Goal: Communication & Community: Answer question/provide support

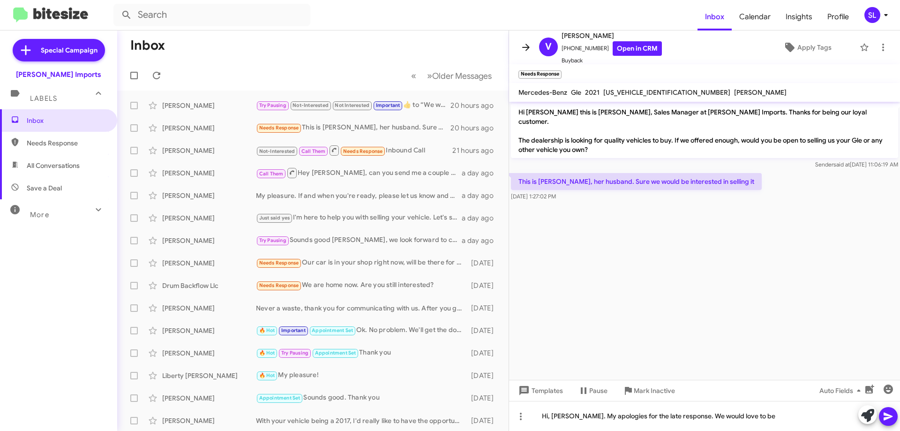
click at [530, 51] on icon at bounding box center [526, 47] width 11 height 11
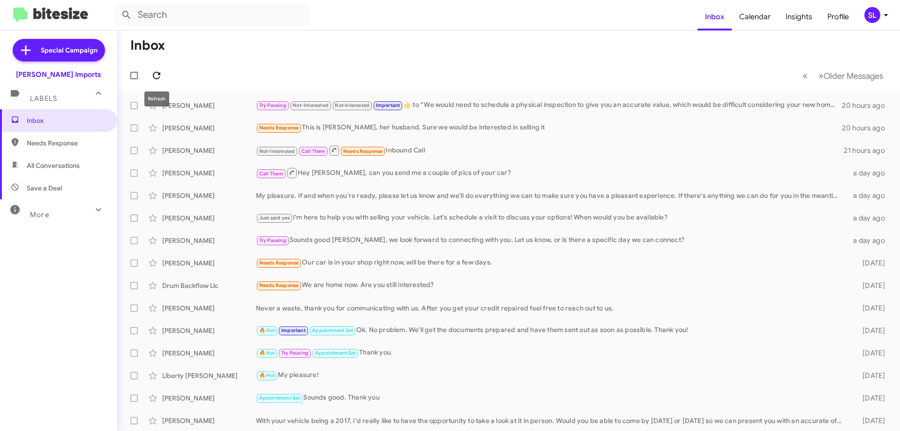
click at [159, 71] on icon at bounding box center [156, 75] width 11 height 11
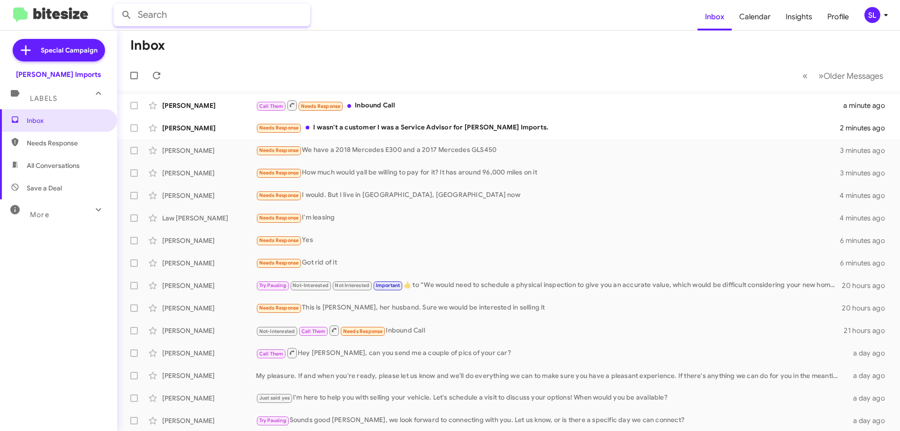
click at [196, 19] on input "text" at bounding box center [211, 15] width 197 height 23
click at [117, 6] on button at bounding box center [126, 15] width 19 height 19
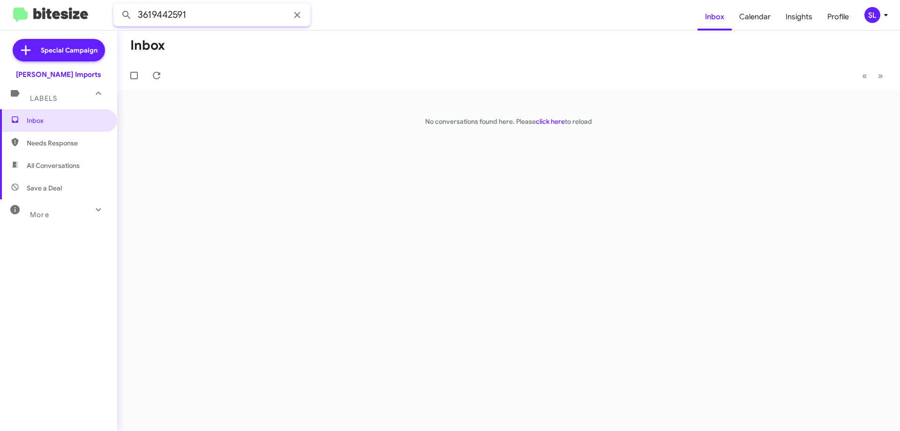
type input "3619442591"
click at [117, 6] on button at bounding box center [126, 15] width 19 height 19
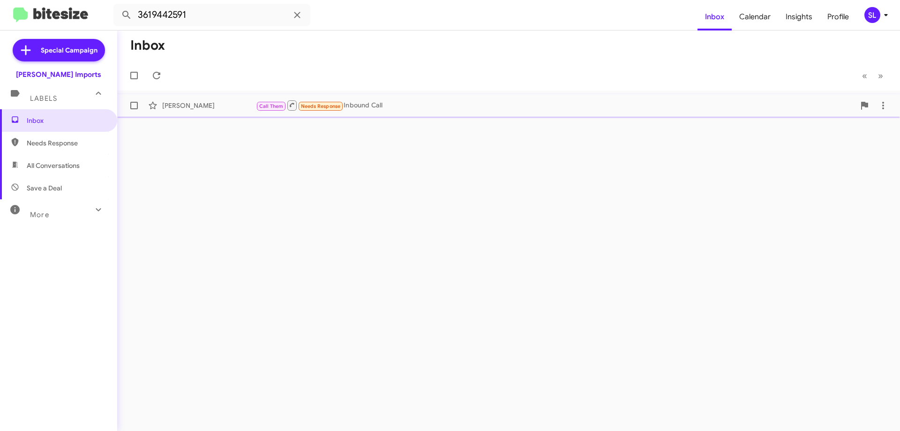
click at [435, 111] on div "Call Them Needs Response Inbound Call" at bounding box center [555, 105] width 599 height 12
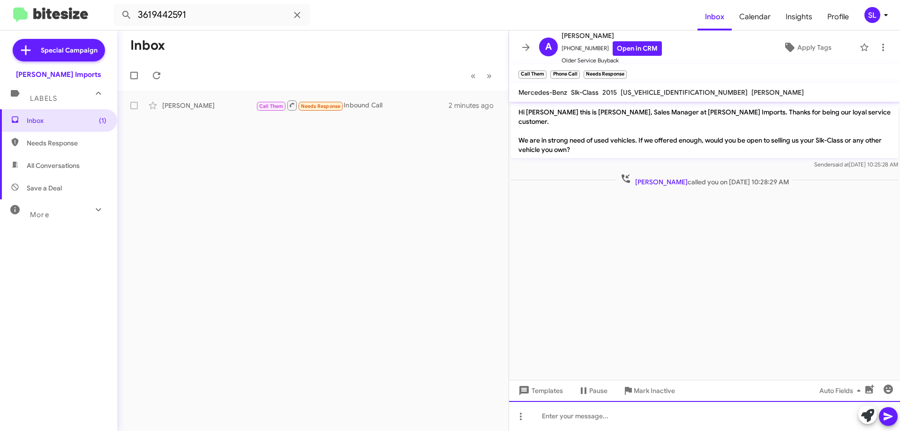
click at [640, 414] on div at bounding box center [704, 416] width 391 height 30
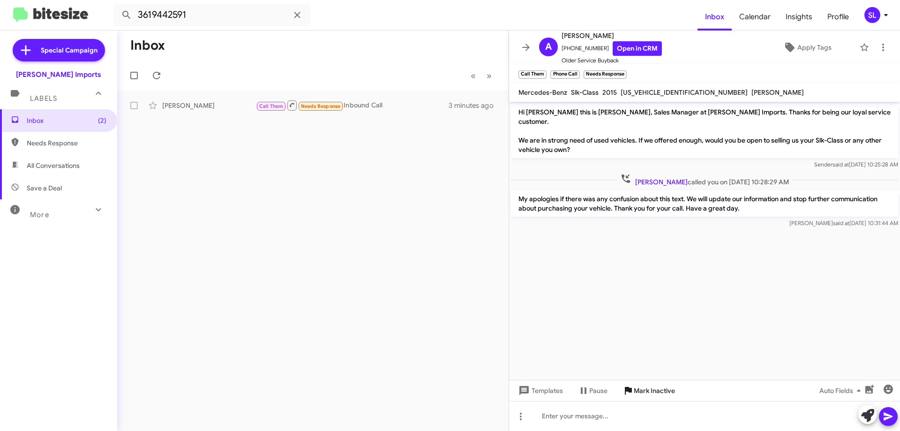
click at [666, 394] on span "Mark Inactive" at bounding box center [654, 390] width 41 height 17
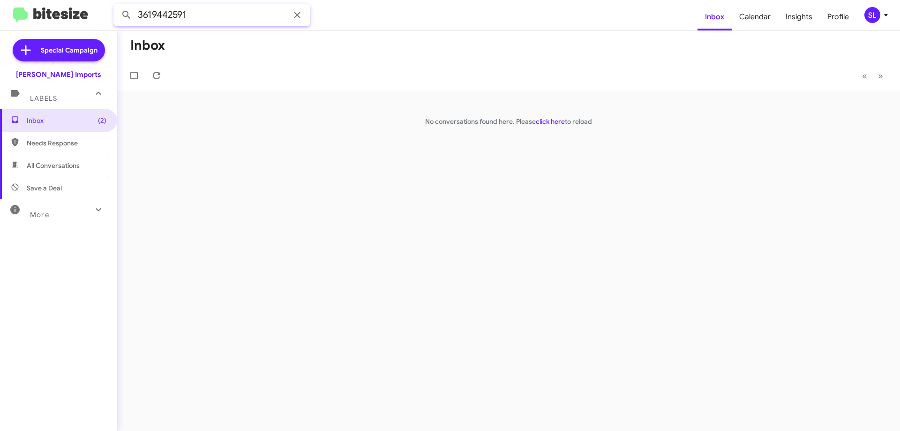
click at [221, 15] on input "3619442591" at bounding box center [211, 15] width 197 height 23
click at [117, 6] on button at bounding box center [126, 15] width 19 height 19
click at [59, 163] on span "All Conversations" at bounding box center [53, 165] width 53 height 9
type input "in:all-conversations"
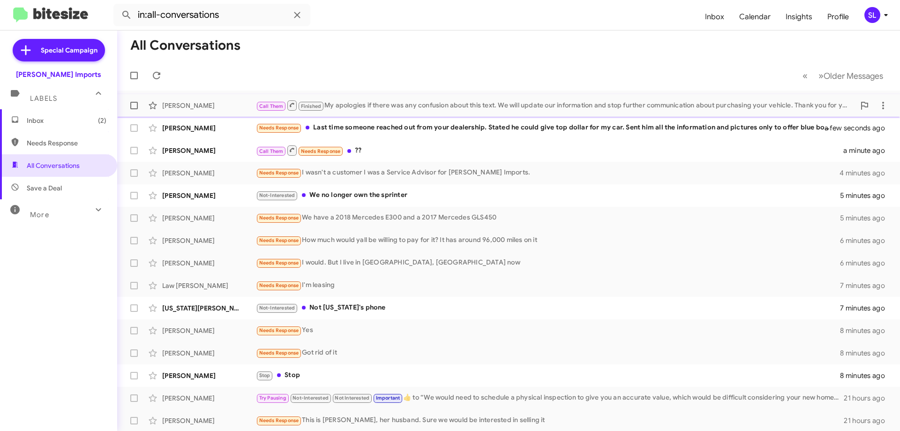
click at [403, 104] on div "Call Them Finished My apologies if there was any confusion about this text. We …" at bounding box center [555, 105] width 599 height 12
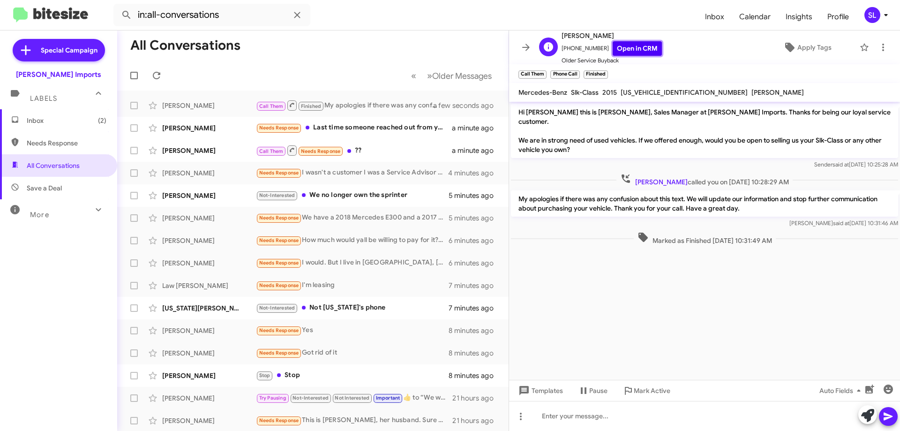
click at [647, 52] on link "Open in CRM" at bounding box center [637, 48] width 49 height 15
click at [531, 46] on icon at bounding box center [526, 47] width 11 height 11
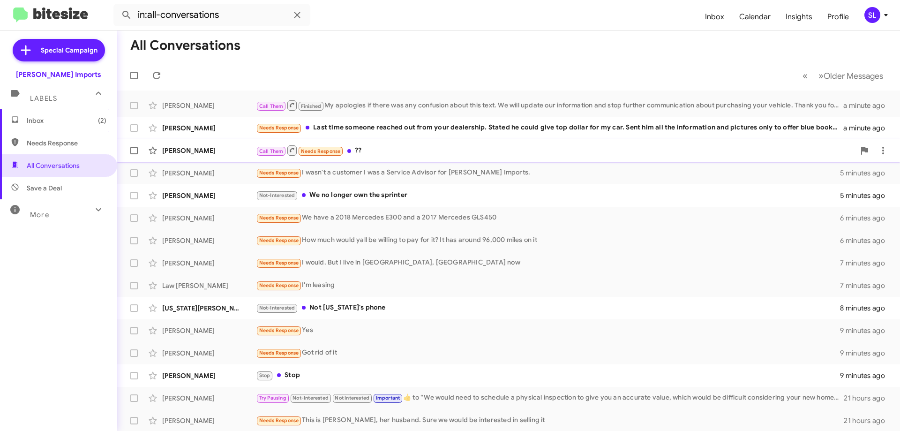
click at [426, 150] on div "Call Them Needs Response ??" at bounding box center [555, 150] width 599 height 12
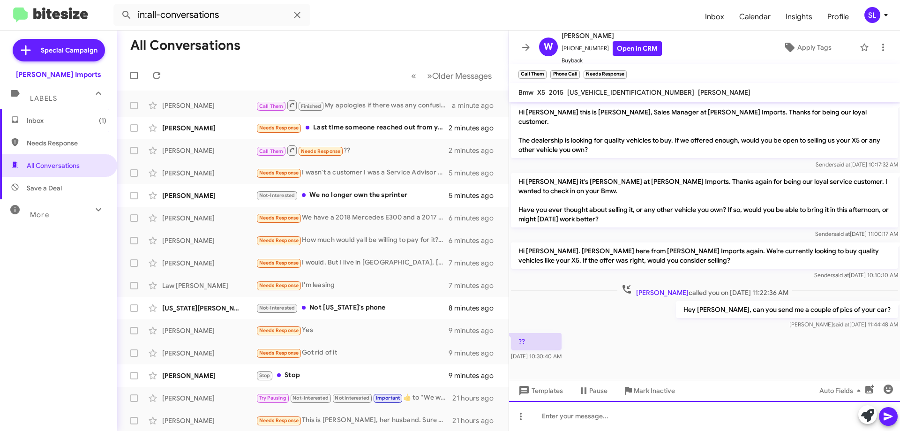
click at [593, 419] on div at bounding box center [704, 416] width 391 height 30
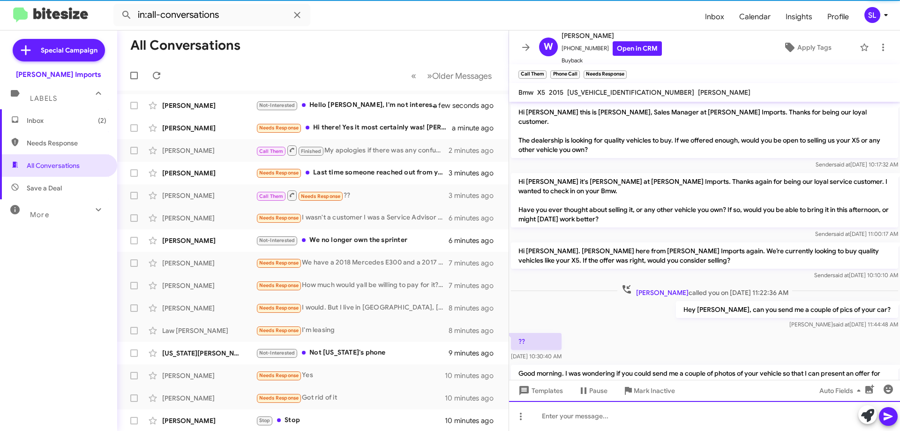
scroll to position [31, 0]
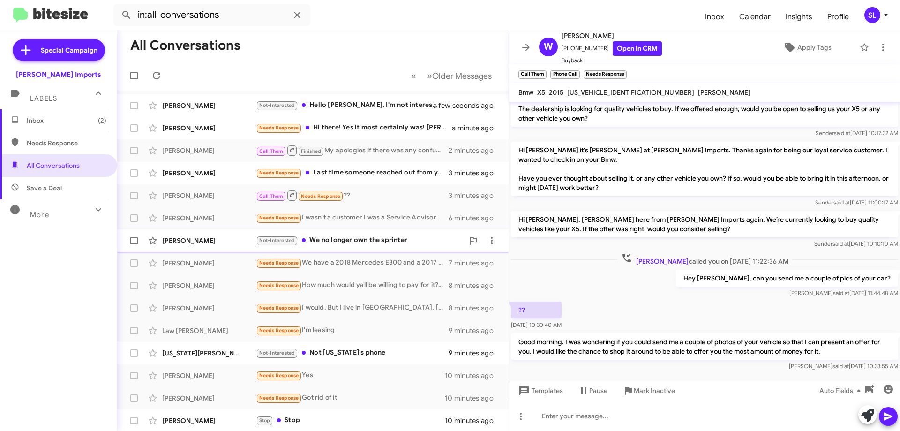
click at [354, 242] on div "Not-Interested We no longer own the sprinter" at bounding box center [360, 240] width 208 height 11
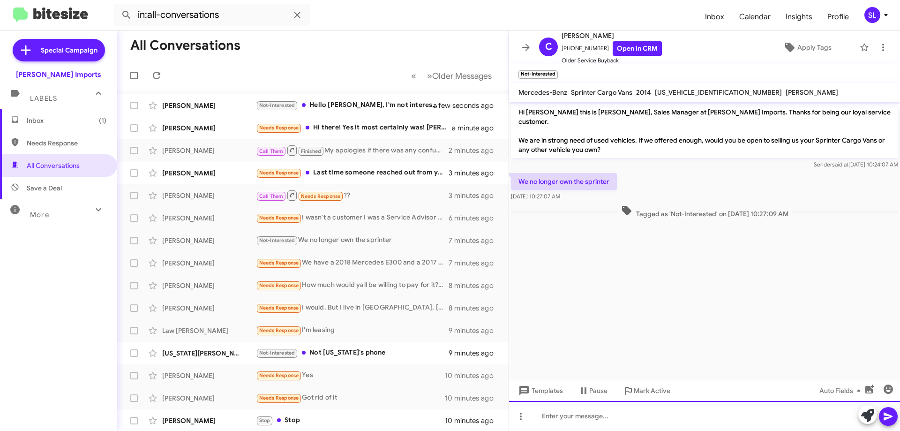
click at [591, 415] on div at bounding box center [704, 416] width 391 height 30
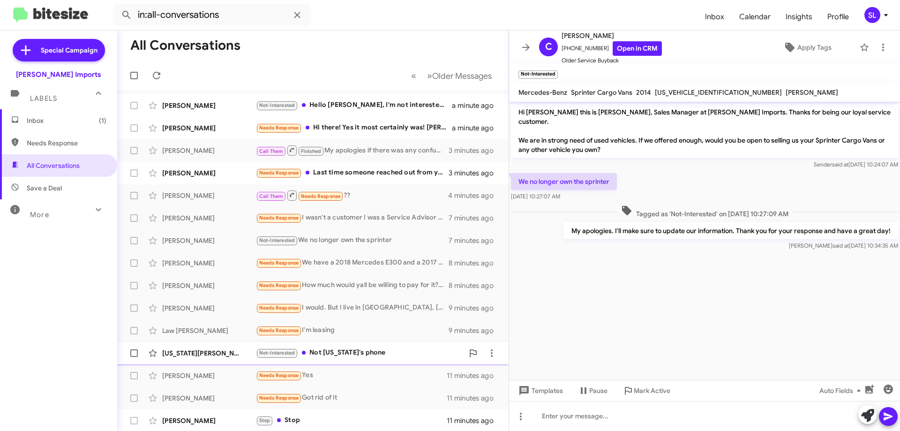
click at [364, 353] on div "Not-Interested Not [US_STATE]'s phone" at bounding box center [360, 352] width 208 height 11
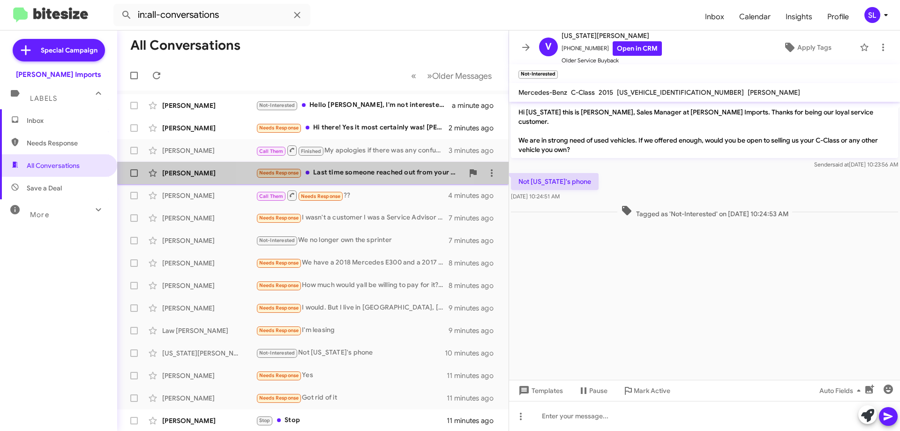
click at [363, 172] on div "Needs Response Last time someone reached out from your dealership. Stated he co…" at bounding box center [360, 172] width 208 height 11
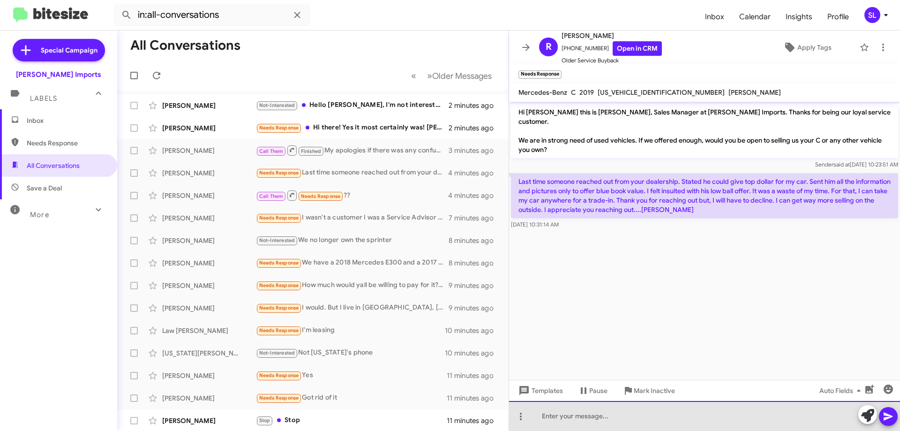
click at [620, 419] on div at bounding box center [704, 416] width 391 height 30
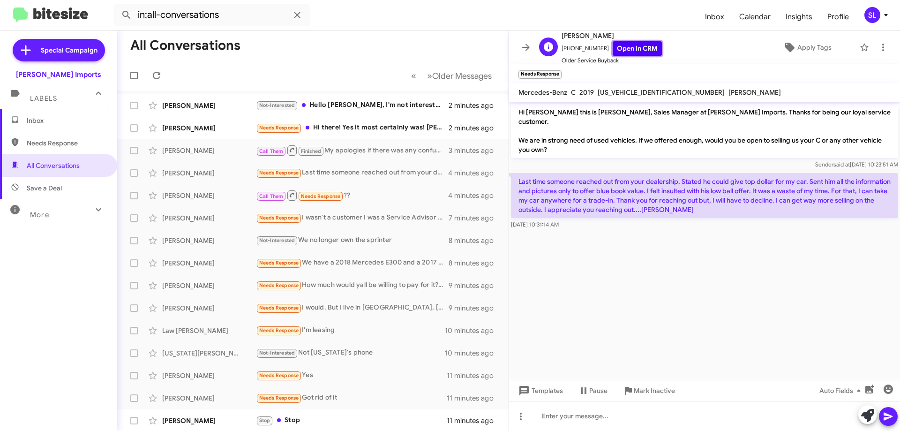
click at [629, 46] on link "Open in CRM" at bounding box center [637, 48] width 49 height 15
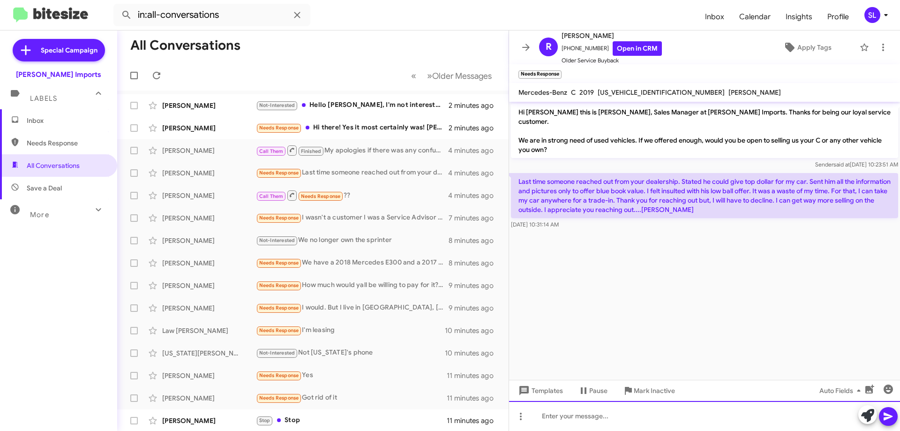
click at [613, 417] on div at bounding box center [704, 416] width 391 height 30
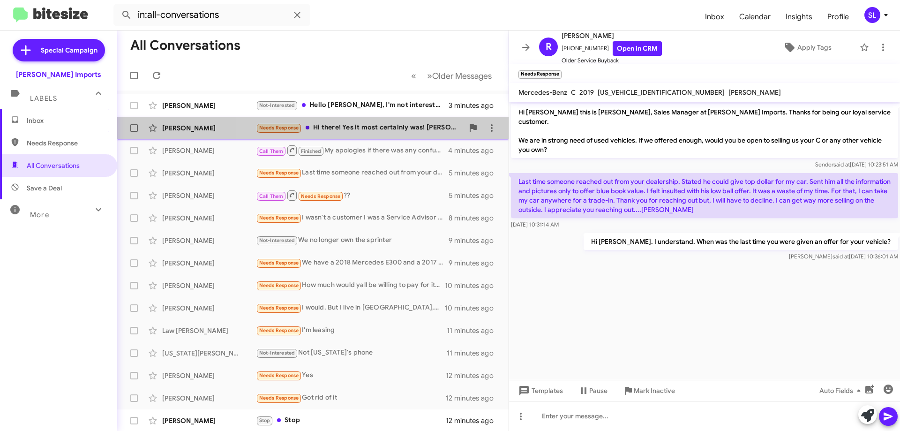
click at [375, 129] on div "Needs Response Hi there! Yes it most certainly was! [PERSON_NAME] is amazing!" at bounding box center [360, 127] width 208 height 11
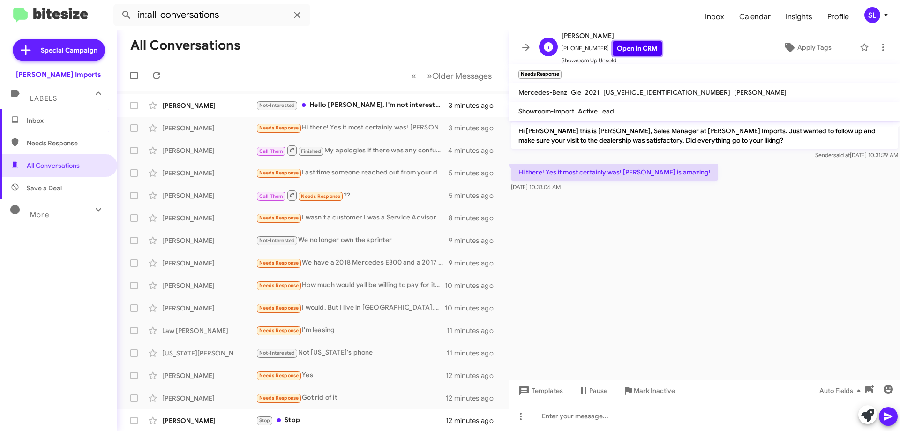
click at [634, 48] on link "Open in CRM" at bounding box center [637, 48] width 49 height 15
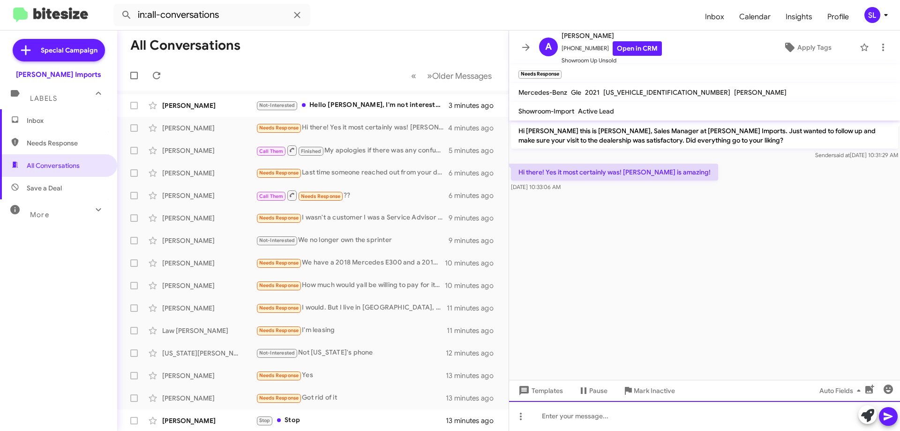
click at [628, 422] on div at bounding box center [704, 416] width 391 height 30
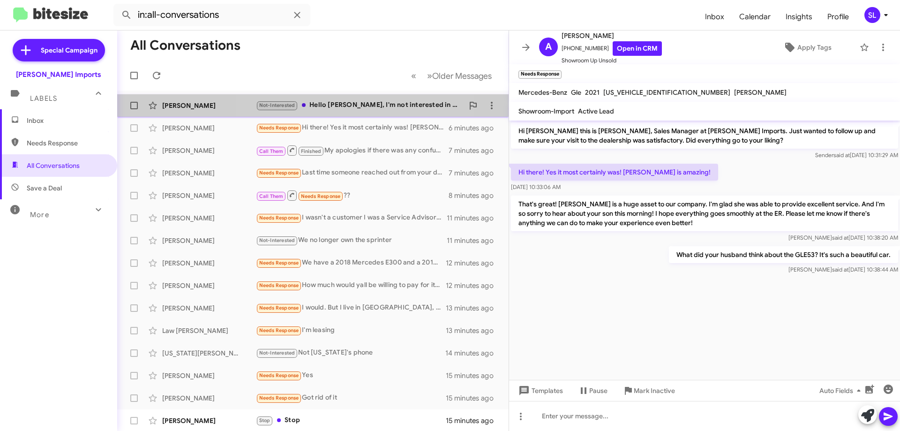
click at [346, 114] on div "[PERSON_NAME] Not-Interested Hello [PERSON_NAME], I'm not interested in selling…" at bounding box center [313, 105] width 377 height 19
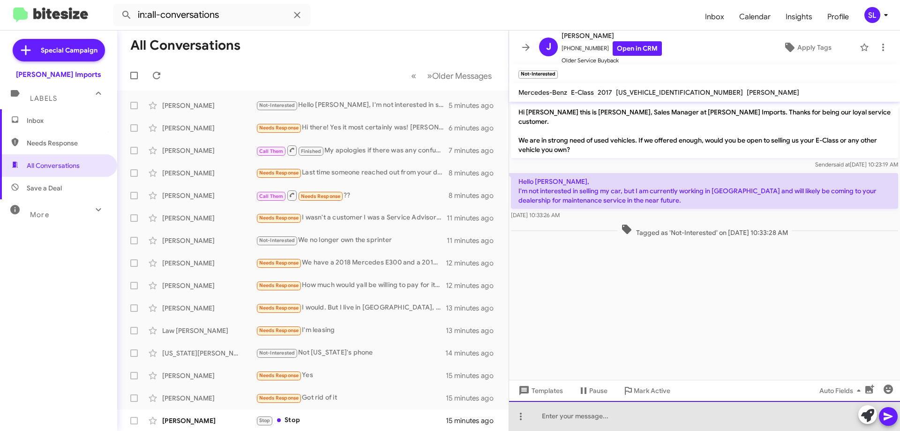
click at [582, 409] on div at bounding box center [704, 416] width 391 height 30
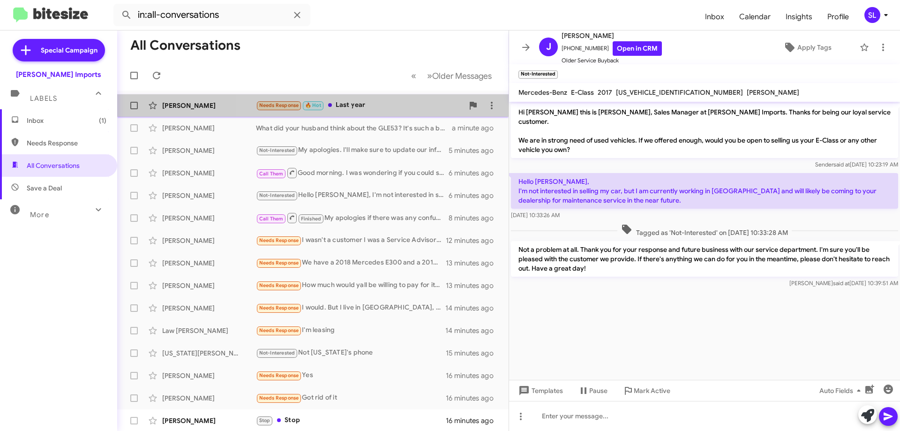
click at [386, 104] on div "Needs Response 🔥 Hot Last year" at bounding box center [360, 105] width 208 height 11
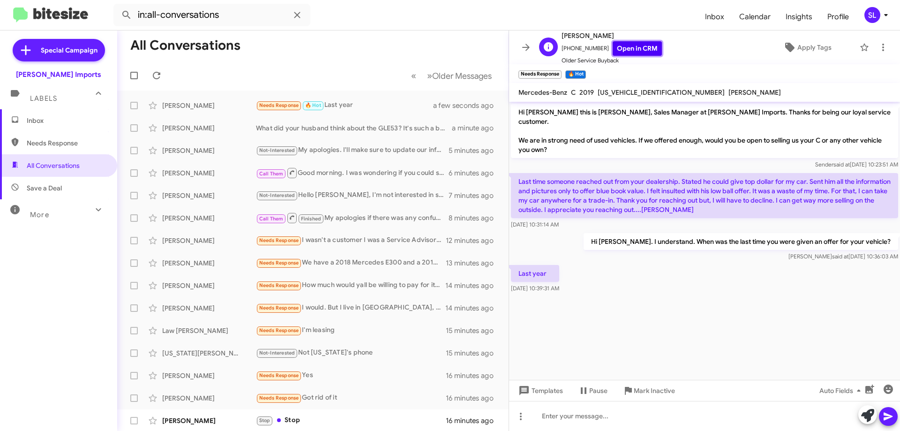
click at [643, 53] on link "Open in CRM" at bounding box center [637, 48] width 49 height 15
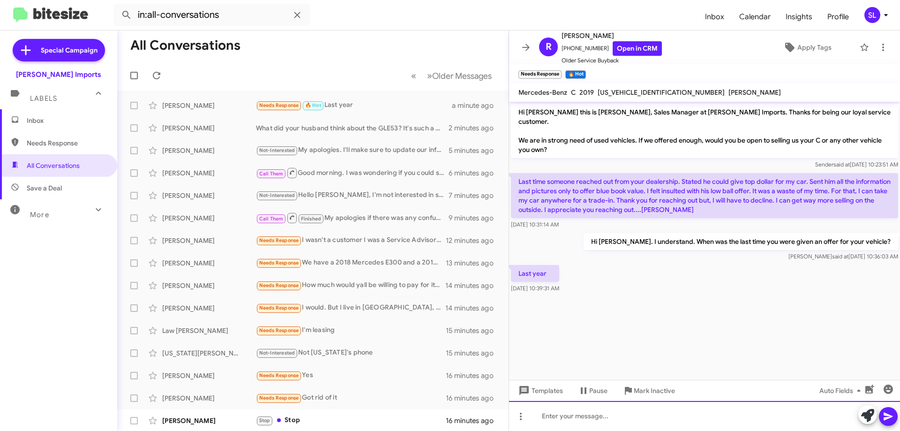
click at [637, 418] on div at bounding box center [704, 416] width 391 height 30
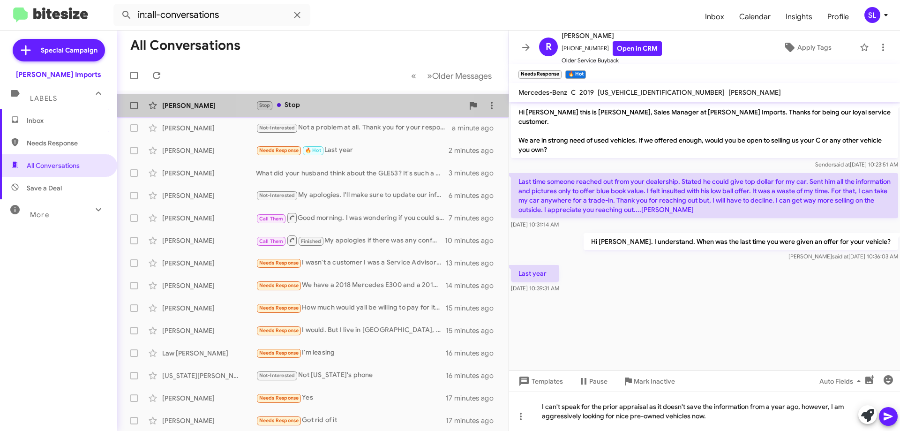
click at [335, 107] on div "Stop Stop" at bounding box center [360, 105] width 208 height 11
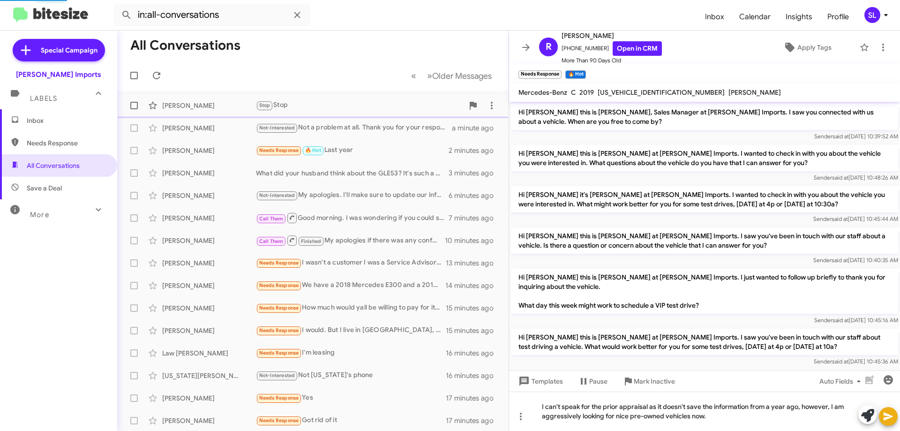
scroll to position [283, 0]
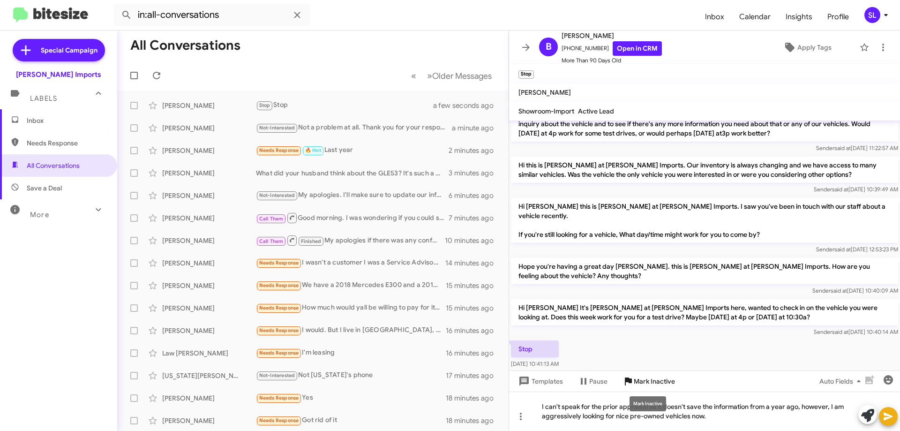
click at [659, 381] on span "Mark Inactive" at bounding box center [654, 381] width 41 height 17
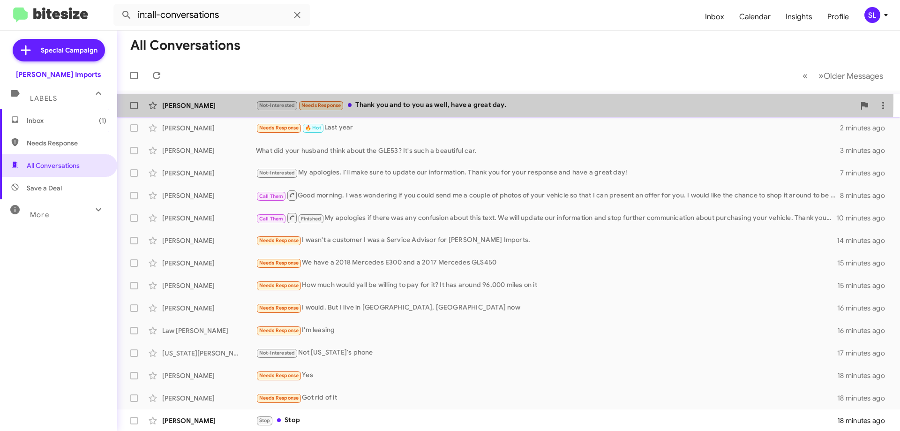
click at [406, 99] on div "[PERSON_NAME] Not-Interested Needs Response Thank you and to you as well, have …" at bounding box center [509, 105] width 768 height 19
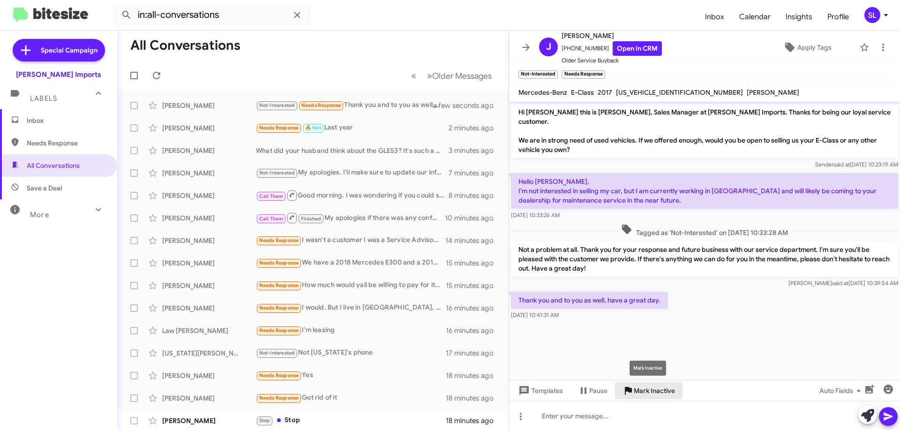
click at [652, 391] on span "Mark Inactive" at bounding box center [654, 390] width 41 height 17
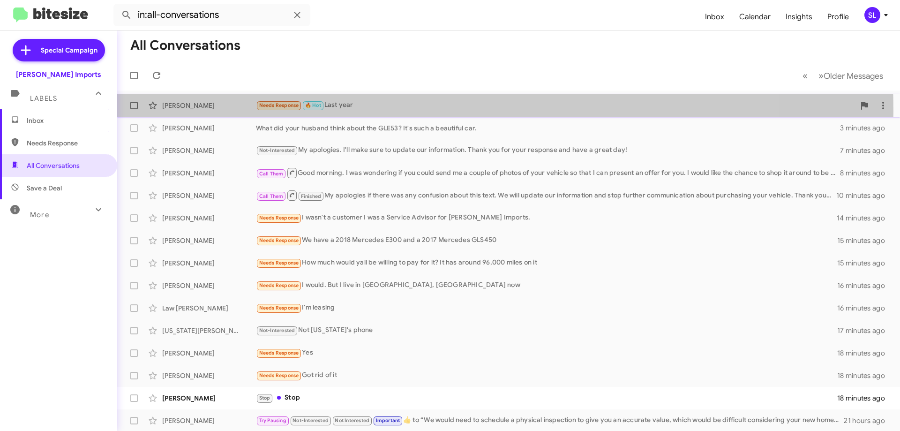
click at [360, 111] on div "Needs Response 🔥 Hot Last year" at bounding box center [555, 105] width 599 height 11
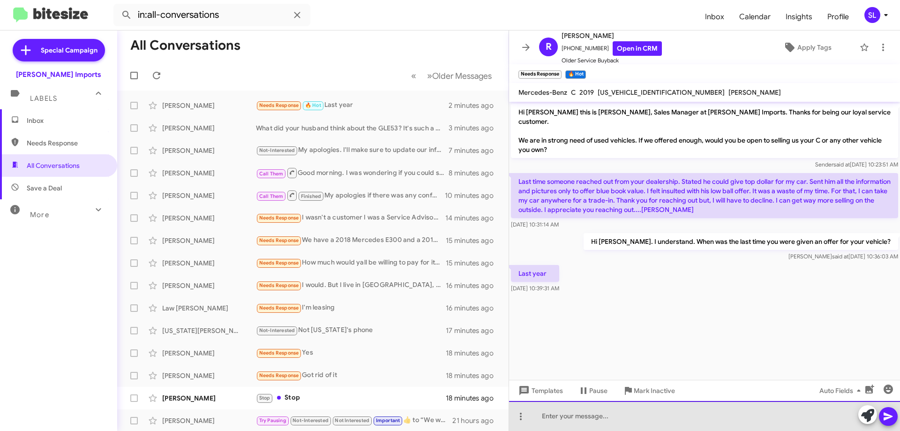
click at [628, 417] on div at bounding box center [704, 416] width 391 height 30
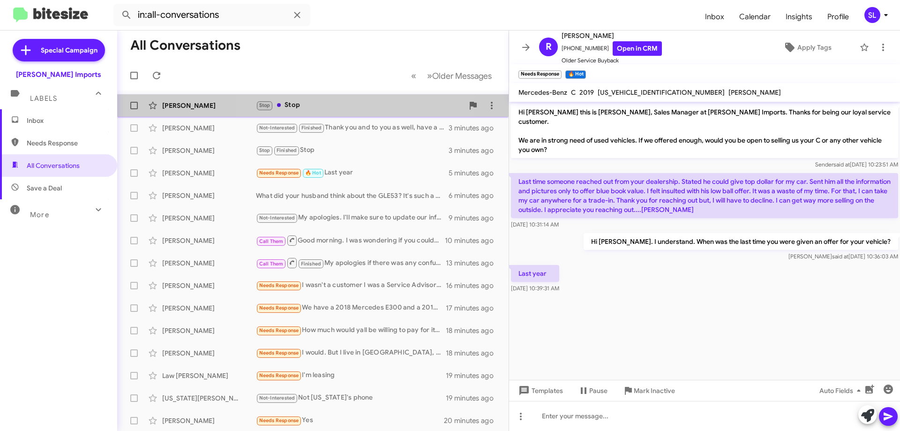
click at [347, 102] on div "Stop Stop" at bounding box center [360, 105] width 208 height 11
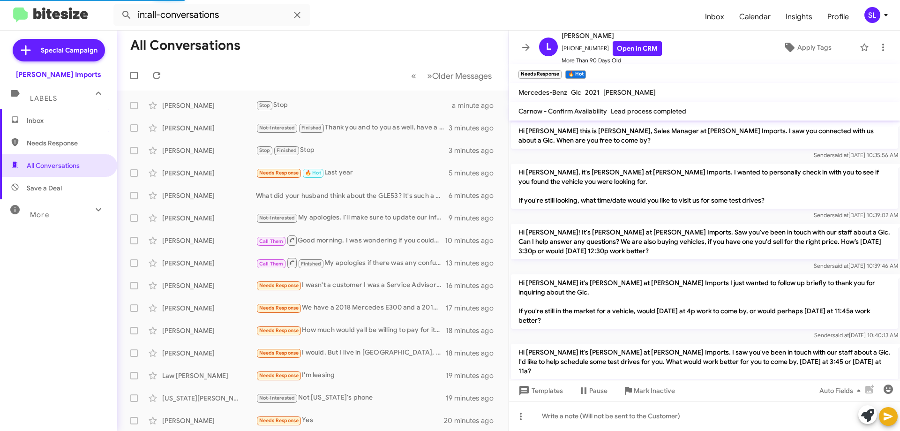
scroll to position [242, 0]
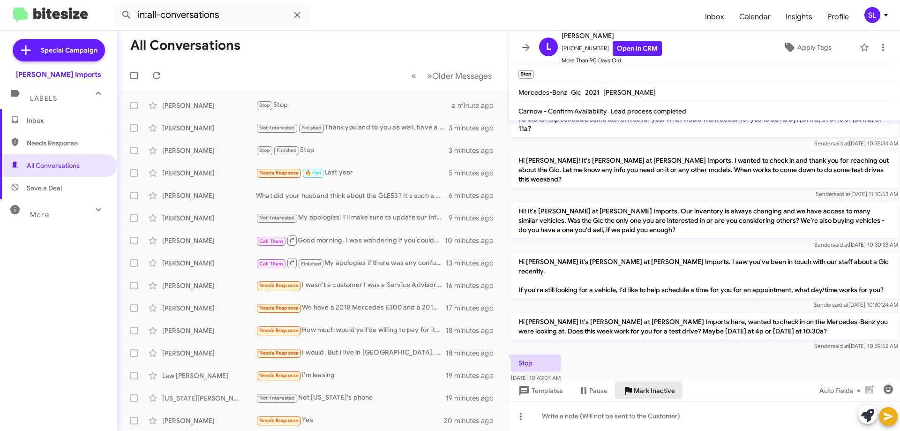
click at [650, 394] on span "Mark Inactive" at bounding box center [654, 390] width 41 height 17
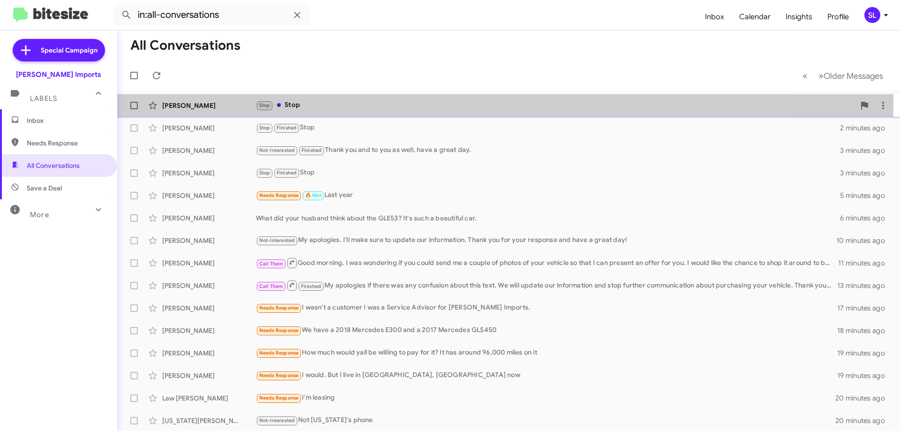
click at [367, 101] on div "Stop Stop" at bounding box center [555, 105] width 599 height 11
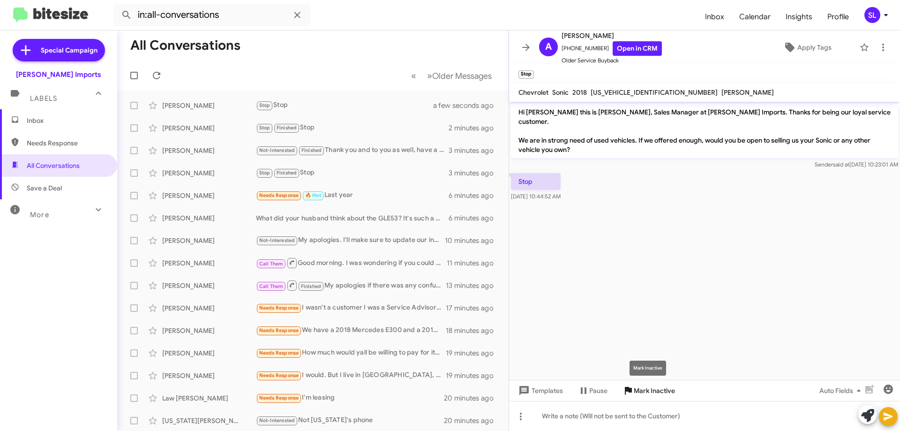
click at [663, 395] on span "Mark Inactive" at bounding box center [654, 390] width 41 height 17
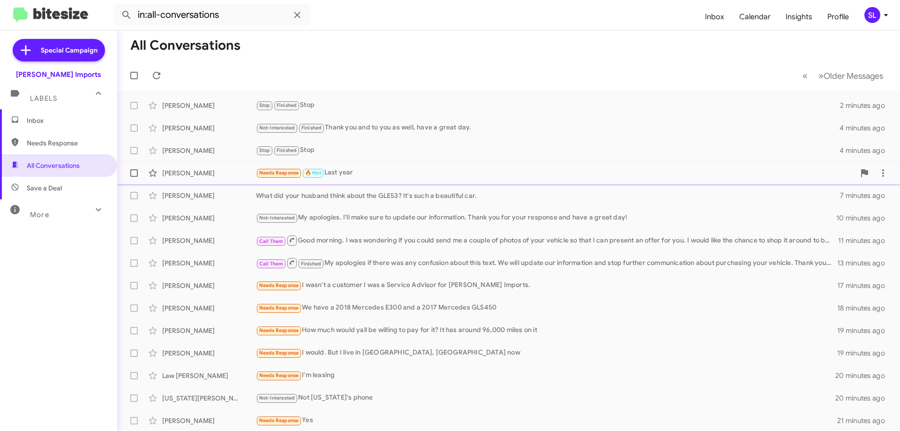
click at [389, 174] on div "Needs Response 🔥 Hot Last year" at bounding box center [555, 172] width 599 height 11
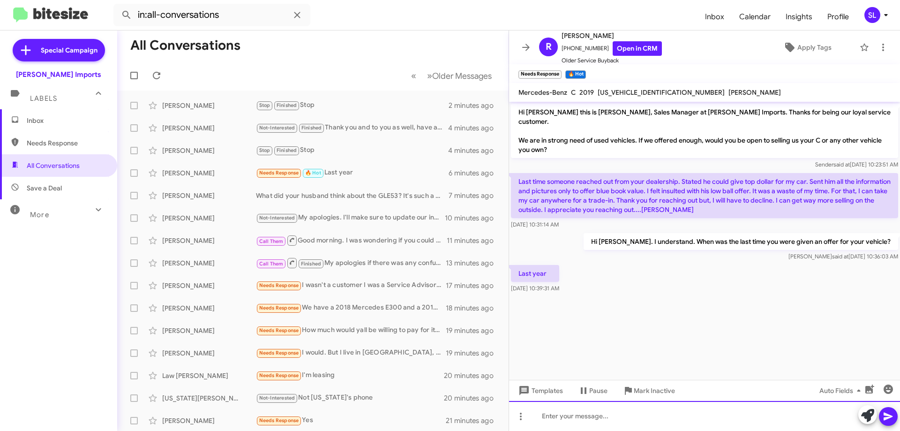
click at [589, 415] on div at bounding box center [704, 416] width 391 height 30
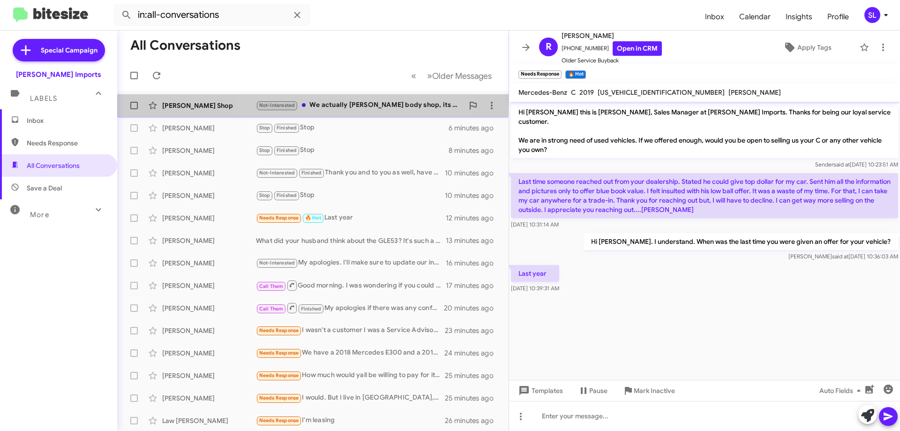
click at [342, 110] on div "Not-Interested We actually [PERSON_NAME] body shop, its custumer unit," at bounding box center [360, 105] width 208 height 11
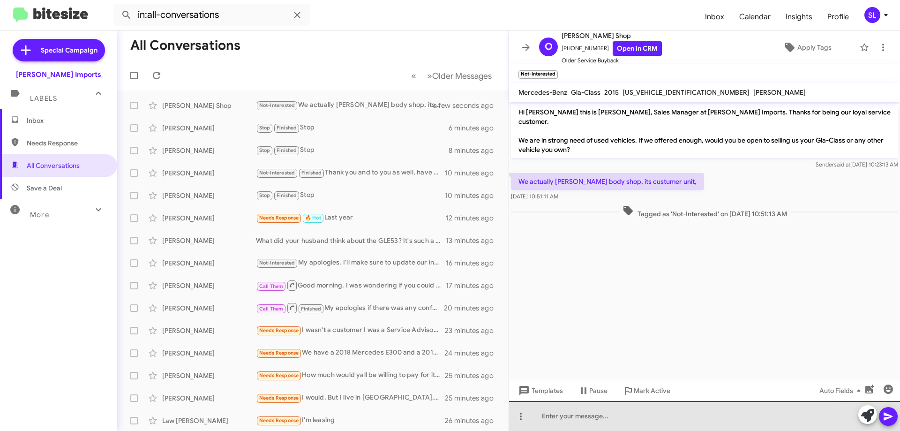
click at [571, 425] on div at bounding box center [704, 416] width 391 height 30
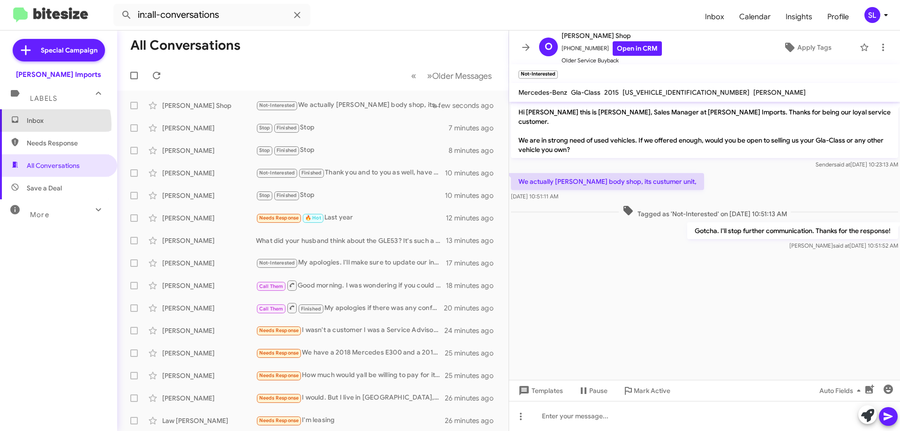
click at [37, 125] on span "Inbox" at bounding box center [67, 120] width 80 height 9
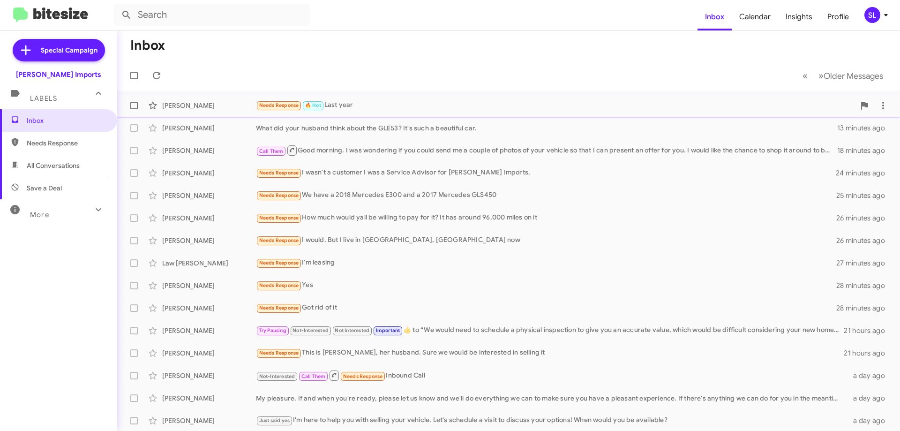
click at [408, 105] on div "Needs Response 🔥 Hot Last year" at bounding box center [555, 105] width 599 height 11
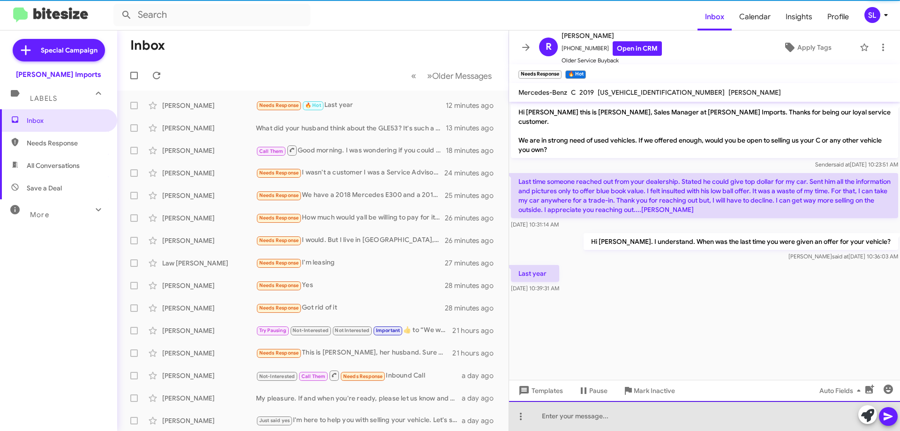
click at [661, 412] on div at bounding box center [704, 416] width 391 height 30
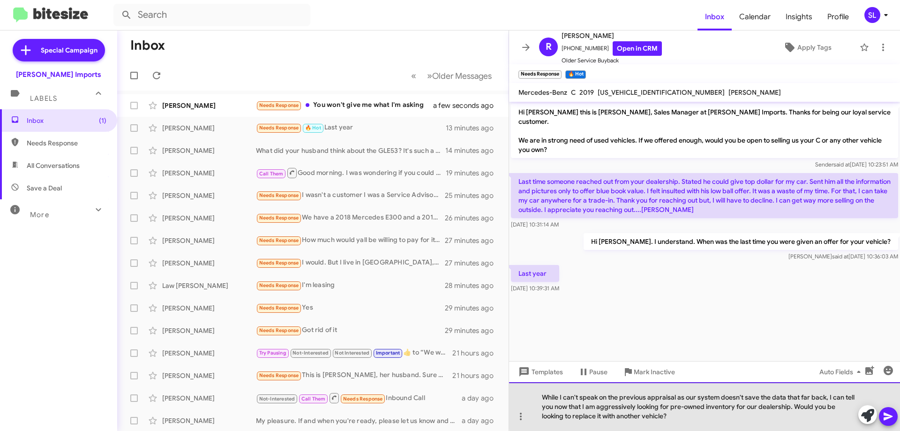
click at [793, 406] on div "While I can't speak on the previous appraisal as our system doesn't save the da…" at bounding box center [704, 406] width 391 height 49
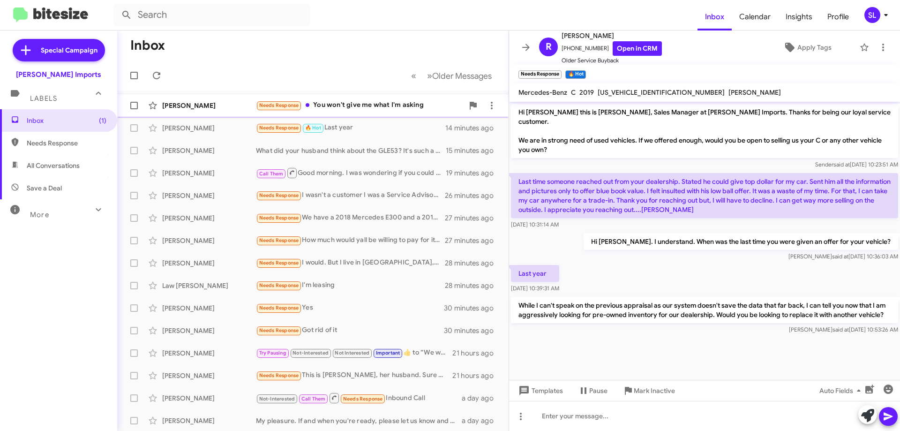
click at [359, 107] on div "Needs Response You won't give me what I'm asking" at bounding box center [360, 105] width 208 height 11
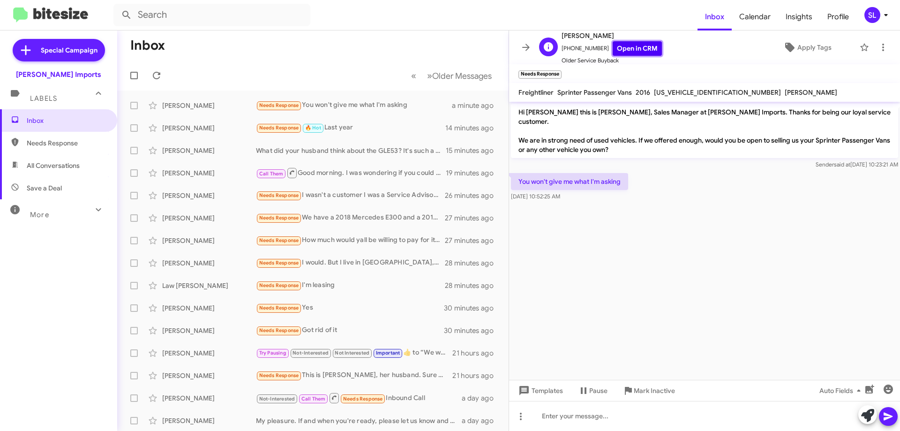
click at [615, 50] on link "Open in CRM" at bounding box center [637, 48] width 49 height 15
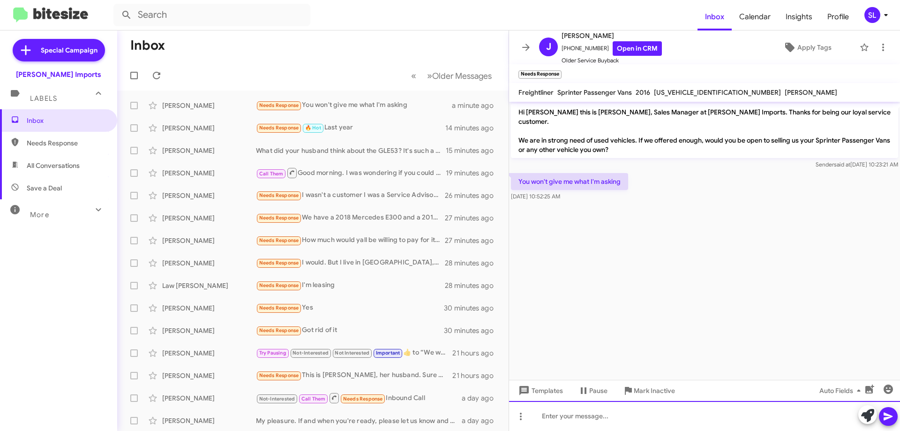
click at [585, 420] on div at bounding box center [704, 416] width 391 height 30
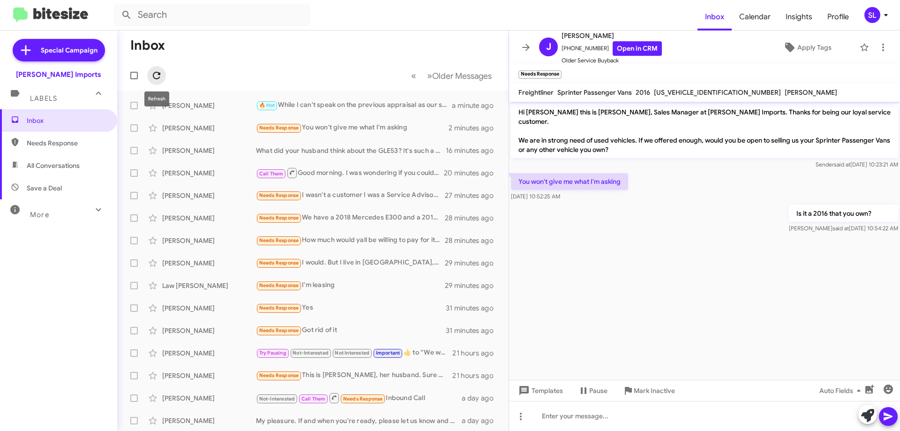
click at [156, 79] on icon at bounding box center [156, 75] width 11 height 11
click at [330, 198] on div "Needs Response I wasn't a customer I was a Service Advisor for [PERSON_NAME] Im…" at bounding box center [360, 195] width 208 height 11
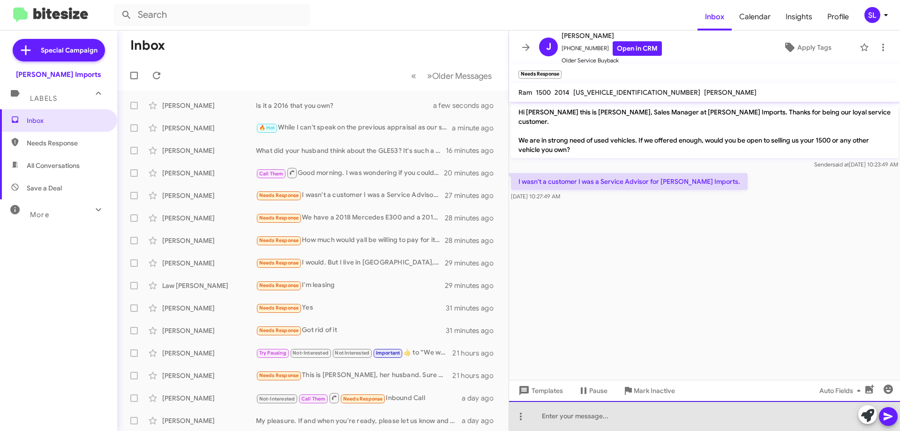
click at [592, 422] on div at bounding box center [704, 416] width 391 height 30
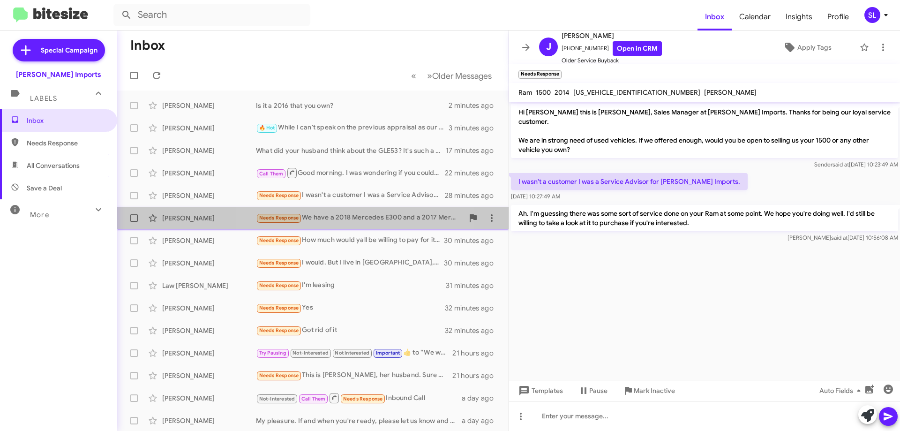
click at [348, 215] on div "Needs Response We have a 2018 Mercedes E300 and a 2017 Mercedes GLS450" at bounding box center [360, 217] width 208 height 11
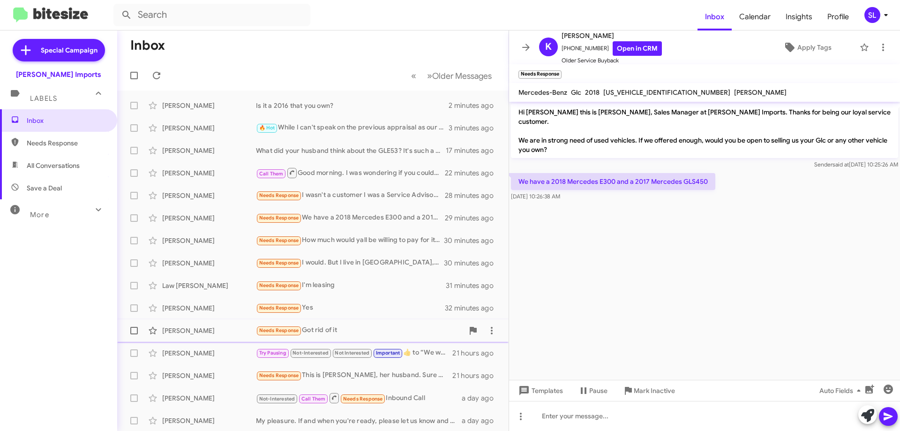
click at [349, 331] on div "Needs Response Got rid of it" at bounding box center [360, 330] width 208 height 11
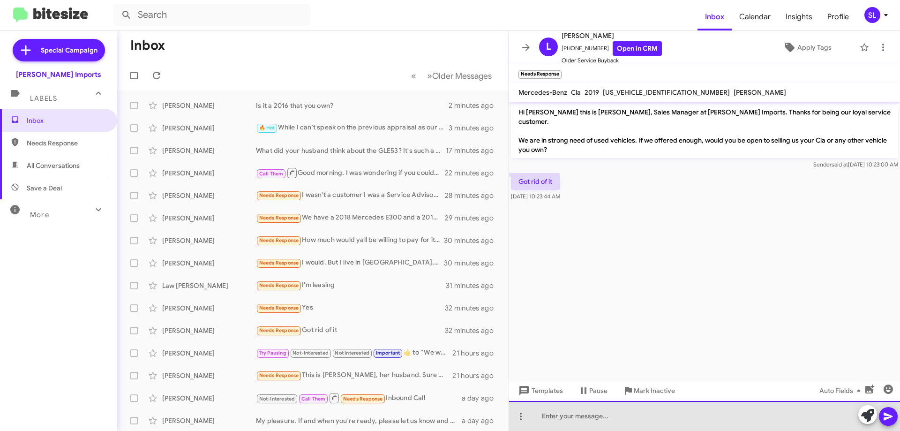
click at [598, 417] on div at bounding box center [704, 416] width 391 height 30
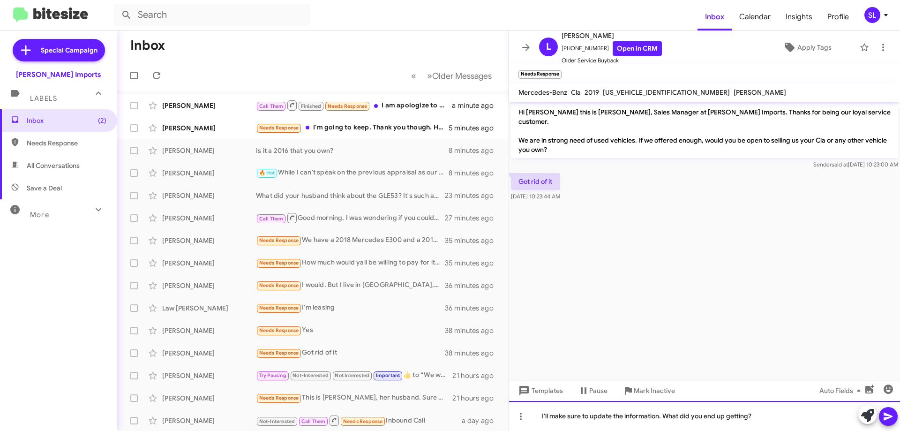
click at [540, 416] on div "I'll make sure to update the information. What did you end up getting?" at bounding box center [704, 416] width 391 height 30
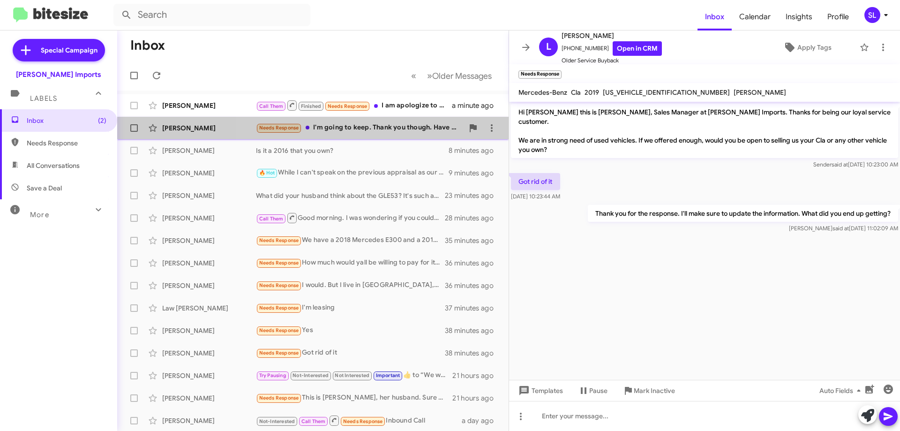
click at [381, 131] on div "Needs Response I'm going to keep. Thank you though. Have a great day." at bounding box center [360, 127] width 208 height 11
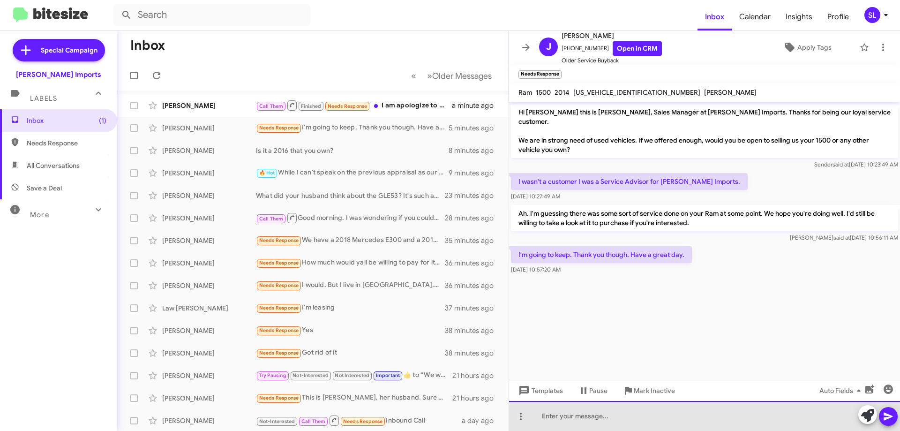
click at [611, 418] on div at bounding box center [704, 416] width 391 height 30
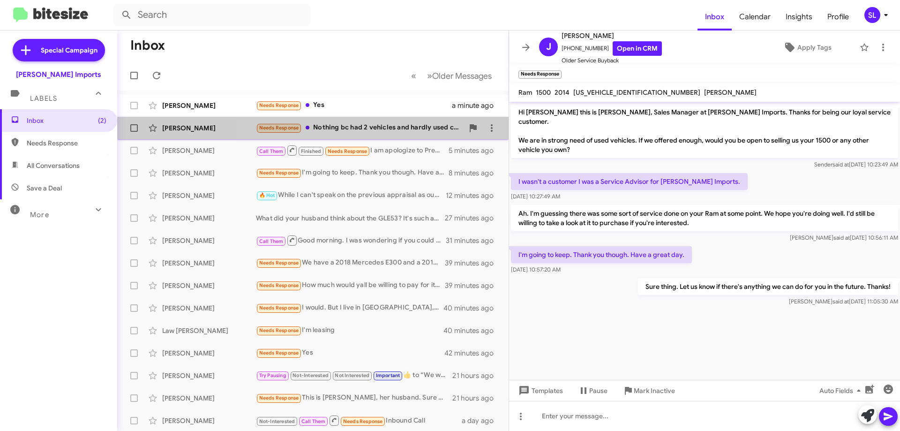
click at [372, 133] on div "Needs Response Nothing bc had 2 vehicles and hardly used cla bc of all the mile…" at bounding box center [360, 127] width 208 height 11
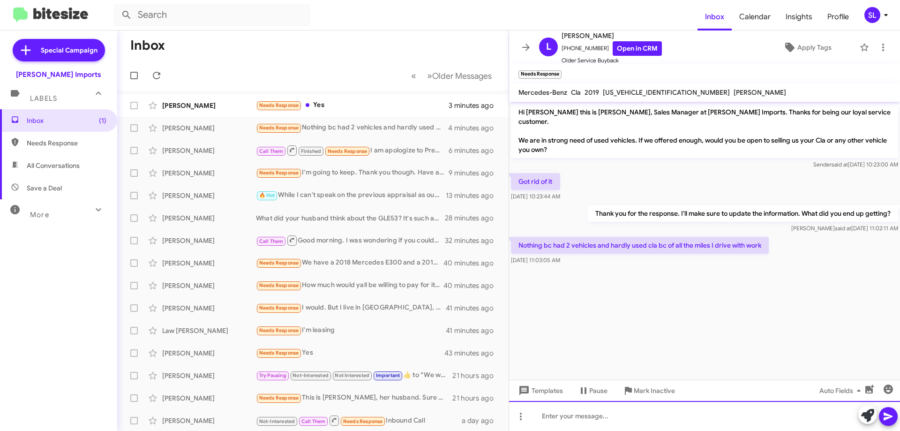
click at [639, 418] on div at bounding box center [704, 416] width 391 height 30
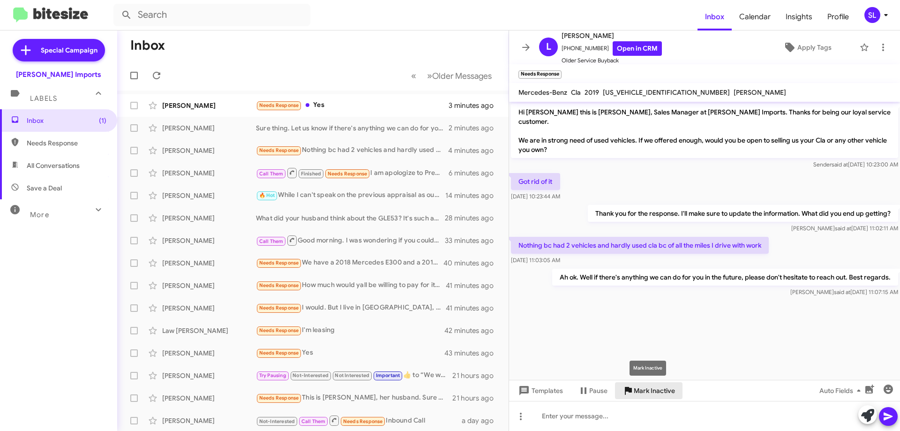
click at [650, 387] on span "Mark Inactive" at bounding box center [654, 390] width 41 height 17
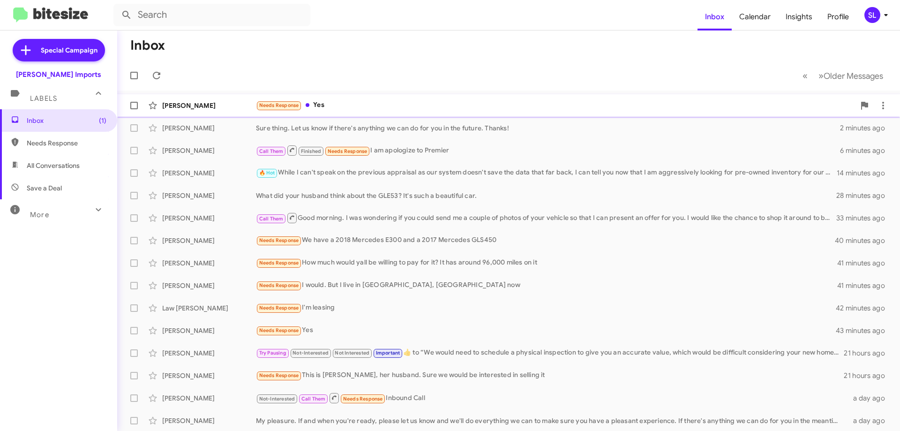
click at [382, 101] on div "Needs Response Yes" at bounding box center [555, 105] width 599 height 11
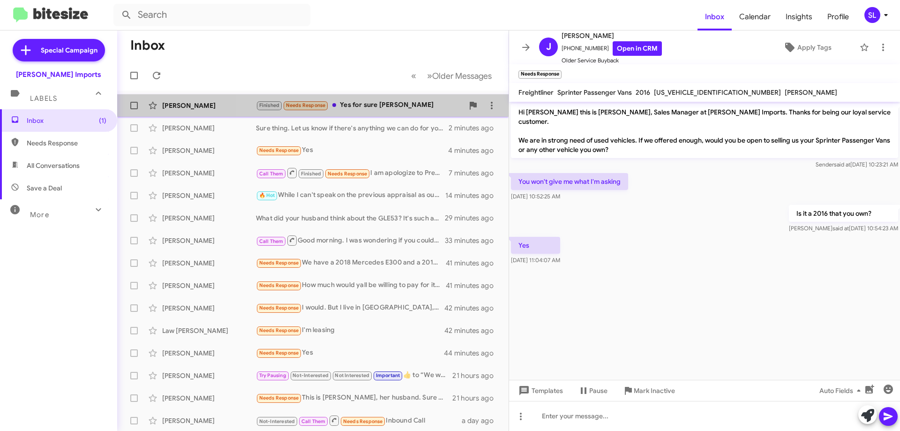
click at [397, 108] on div "Finished Needs Response Yes for sure [PERSON_NAME]" at bounding box center [360, 105] width 208 height 11
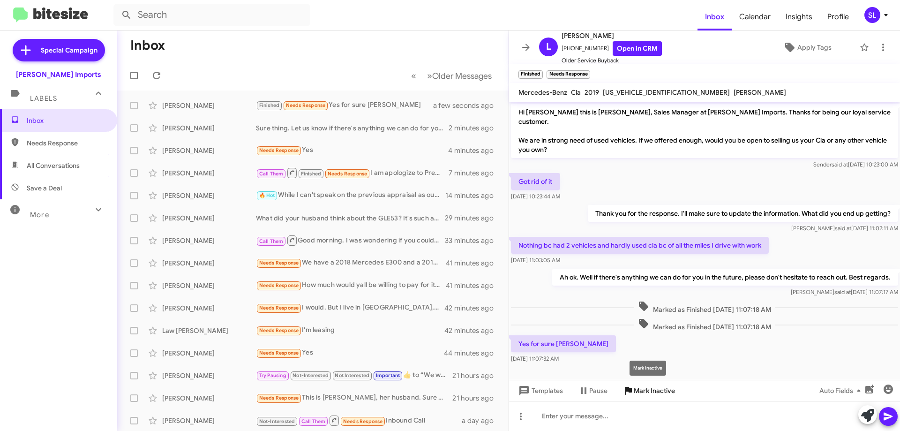
click at [673, 393] on span "Mark Inactive" at bounding box center [654, 390] width 41 height 17
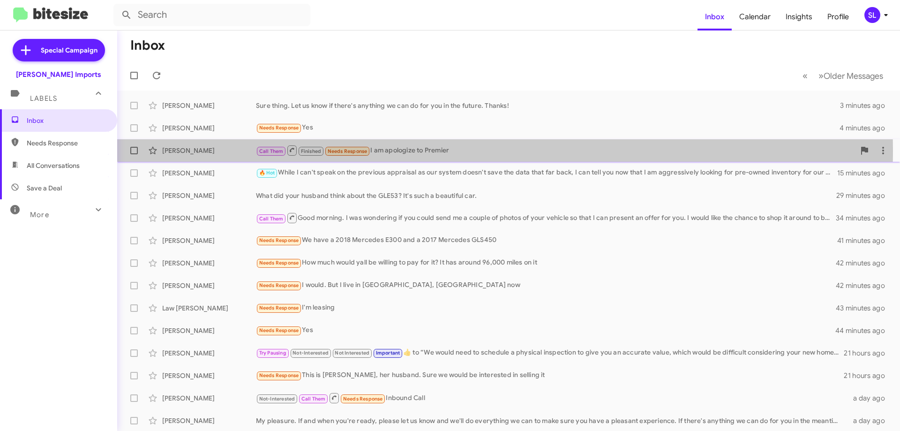
click at [430, 151] on div "Call Them Finished Needs Response I am apologize to Premier" at bounding box center [555, 150] width 599 height 12
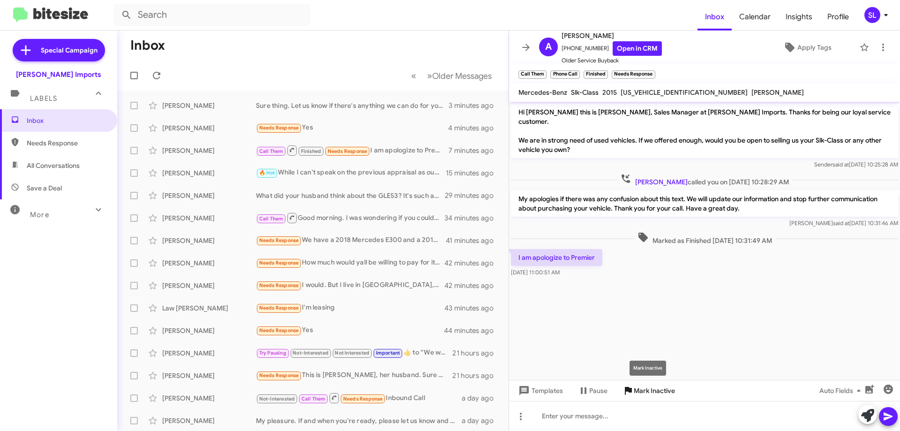
click at [663, 394] on span "Mark Inactive" at bounding box center [654, 390] width 41 height 17
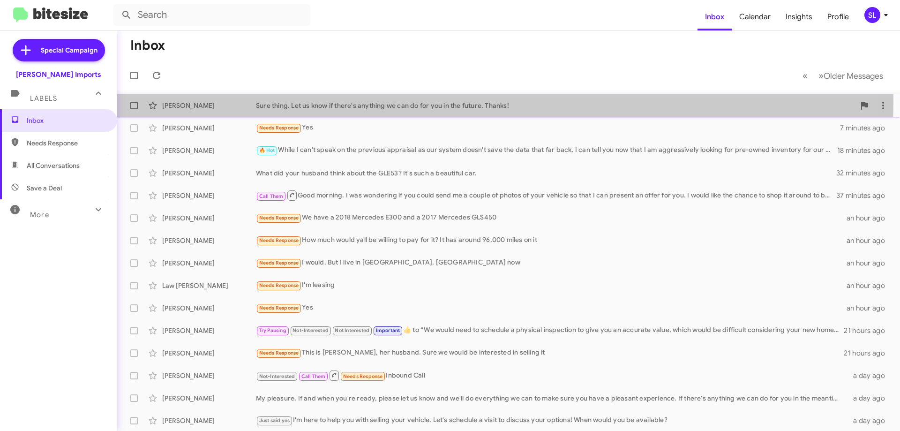
click at [409, 101] on div "Sure thing. Let us know if there's anything we can do for you in the future. Th…" at bounding box center [555, 105] width 599 height 9
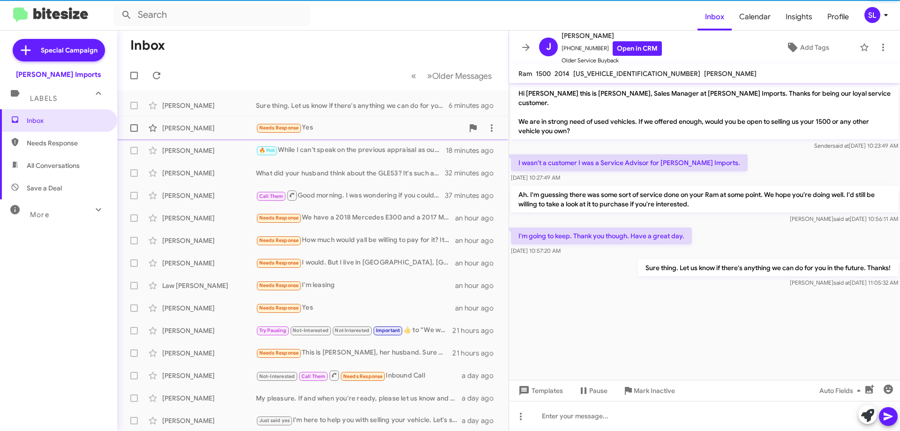
click at [346, 128] on div "Needs Response Yes" at bounding box center [360, 127] width 208 height 11
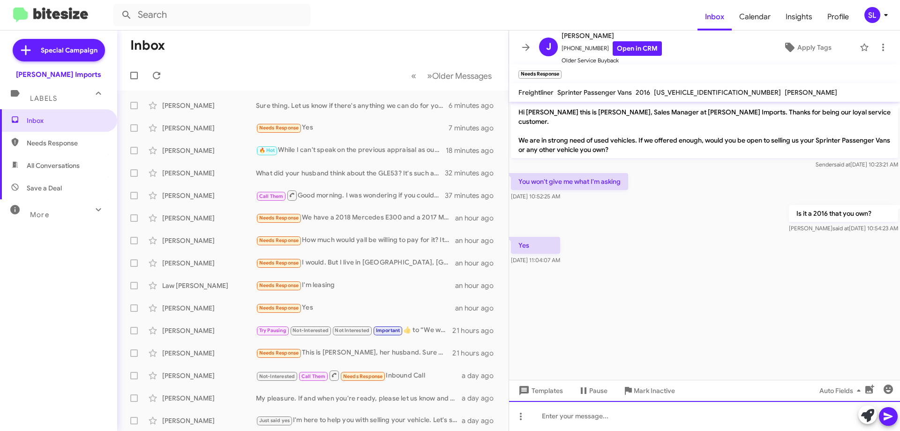
click at [620, 415] on div at bounding box center [704, 416] width 391 height 30
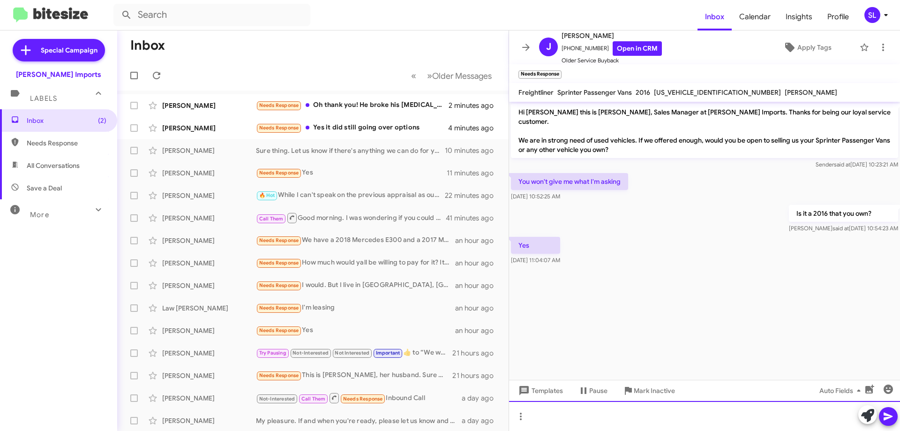
click at [603, 415] on div at bounding box center [704, 416] width 391 height 30
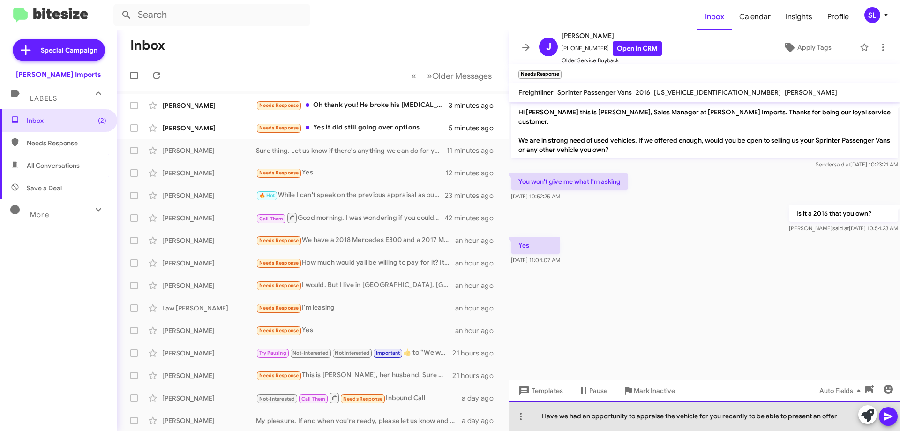
click at [837, 419] on div "Have we had an opportunity to appraise the vehicle for you recently to be able …" at bounding box center [704, 416] width 391 height 30
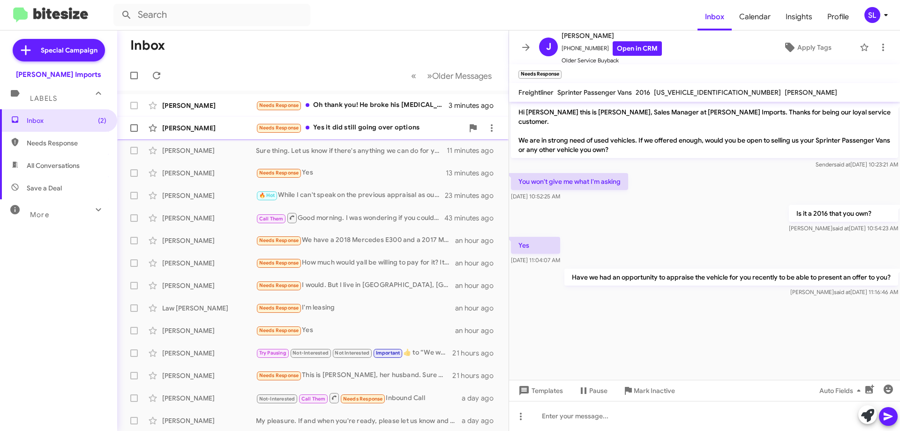
click at [392, 128] on div "Needs Response Yes it did still going over options" at bounding box center [360, 127] width 208 height 11
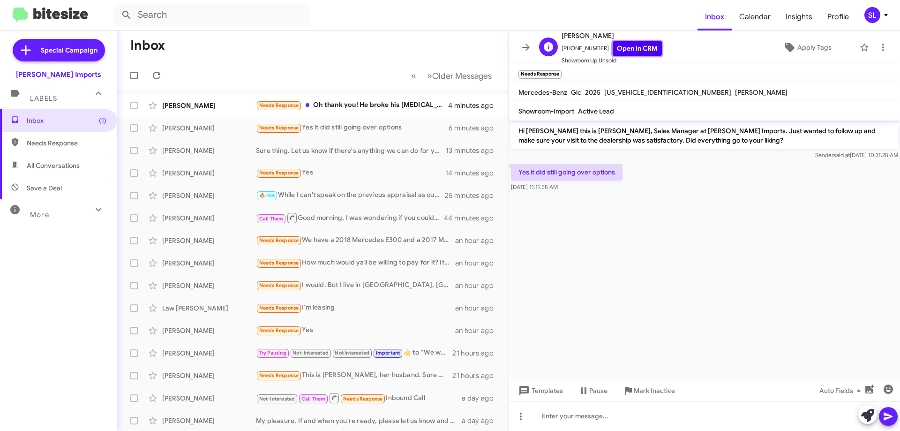
click at [624, 51] on link "Open in CRM" at bounding box center [637, 48] width 49 height 15
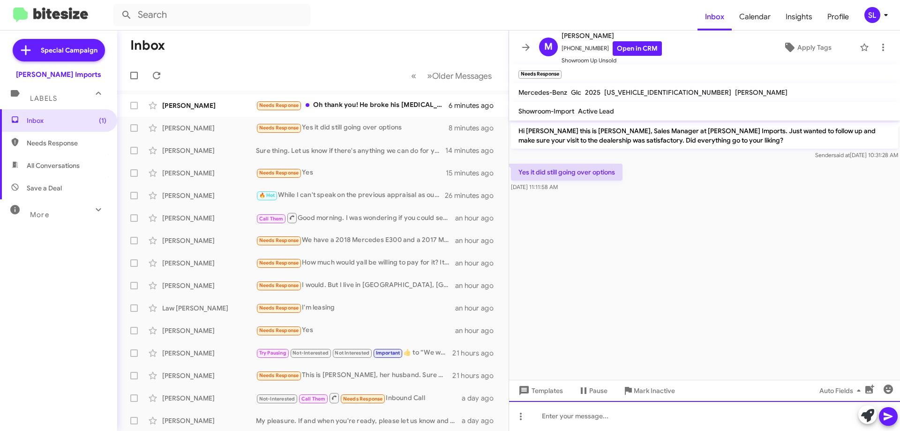
click at [564, 414] on div at bounding box center [704, 416] width 391 height 30
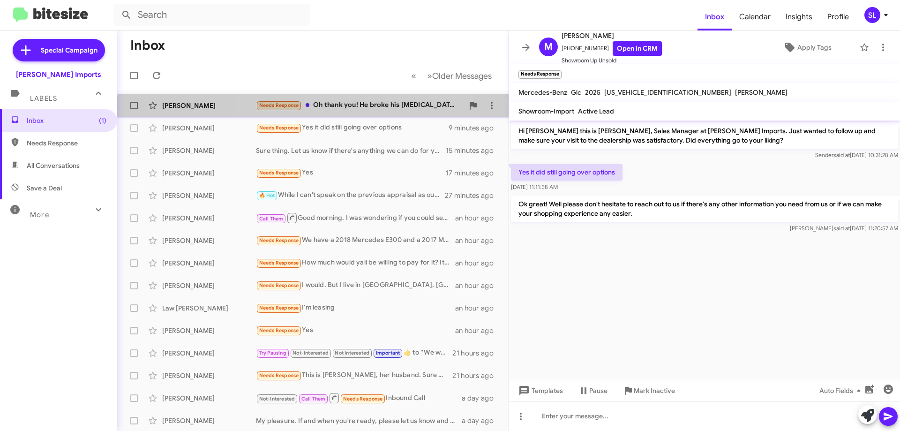
click at [361, 112] on div "[PERSON_NAME] Needs Response Oh thank you! He broke his [MEDICAL_DATA]. He love…" at bounding box center [313, 105] width 377 height 19
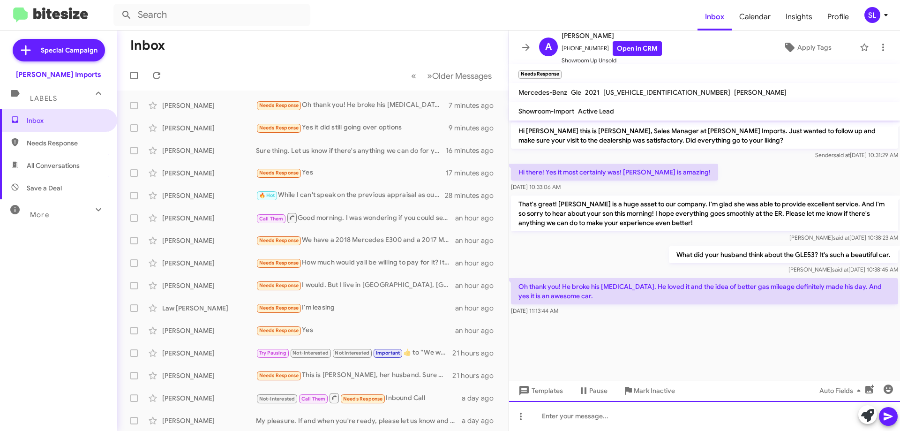
click at [668, 413] on div at bounding box center [704, 416] width 391 height 30
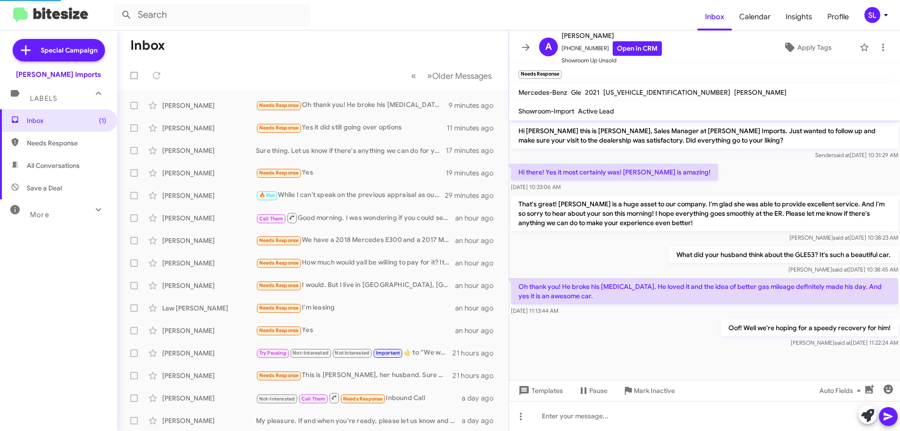
scroll to position [18, 0]
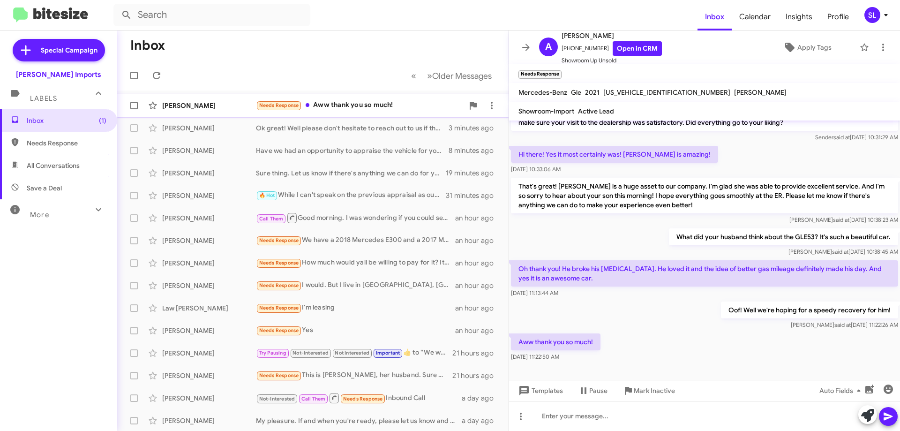
click at [367, 102] on div "Needs Response Aww thank you so much!" at bounding box center [360, 105] width 208 height 11
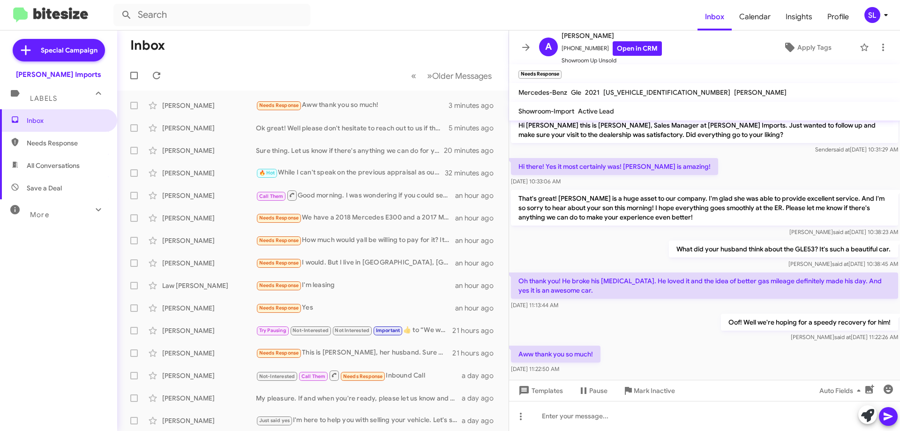
scroll to position [0, 0]
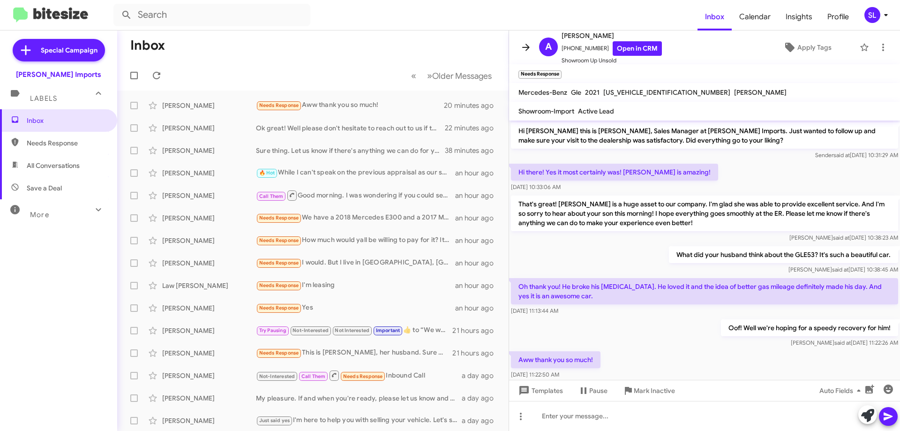
click at [519, 51] on span at bounding box center [526, 47] width 19 height 11
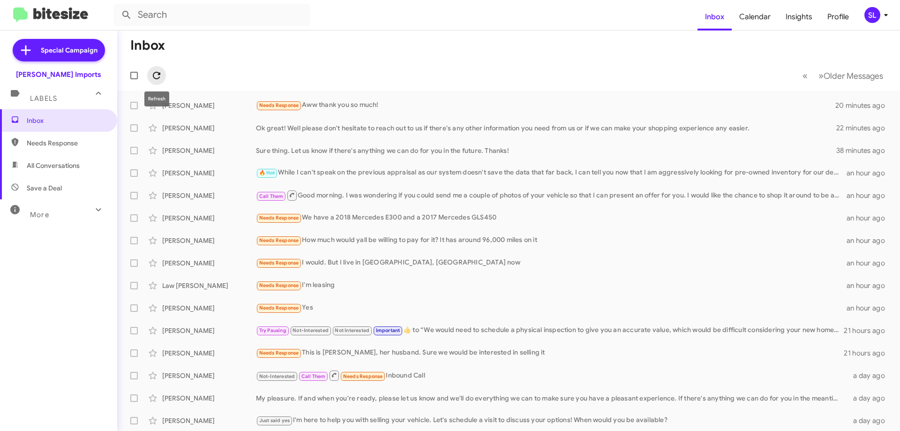
click at [163, 72] on span at bounding box center [156, 75] width 19 height 11
click at [158, 76] on icon at bounding box center [156, 75] width 11 height 11
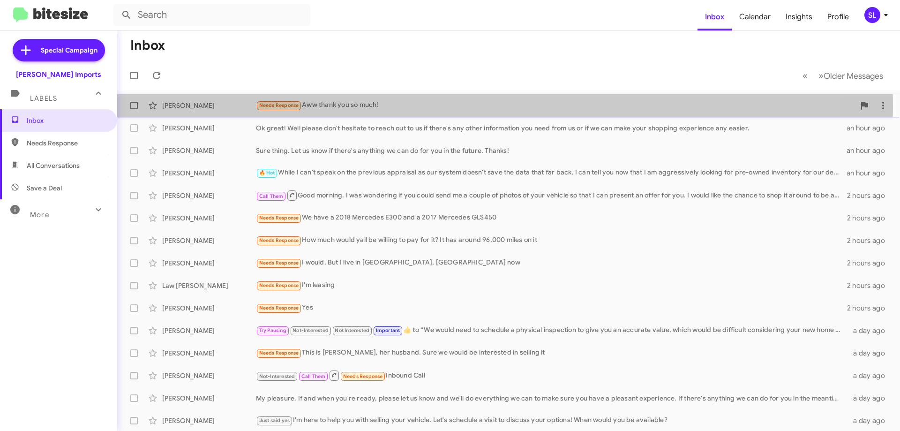
click at [450, 107] on div "Needs Response Aww thank you so much!" at bounding box center [555, 105] width 599 height 11
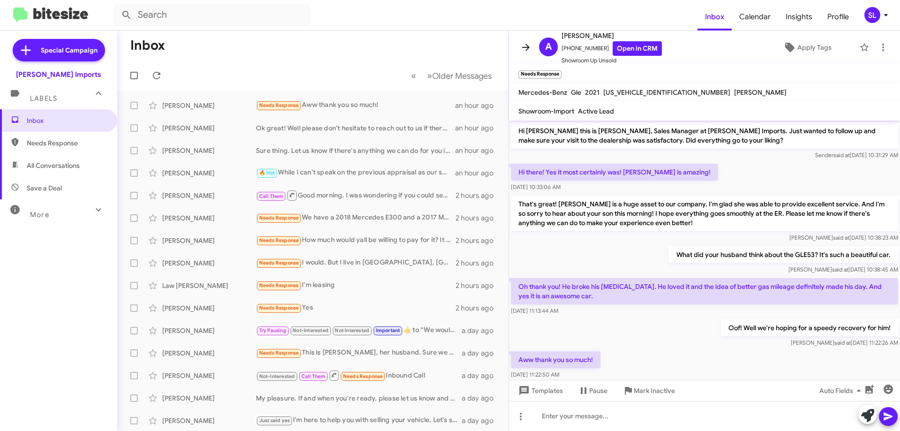
click at [529, 47] on icon at bounding box center [526, 47] width 8 height 7
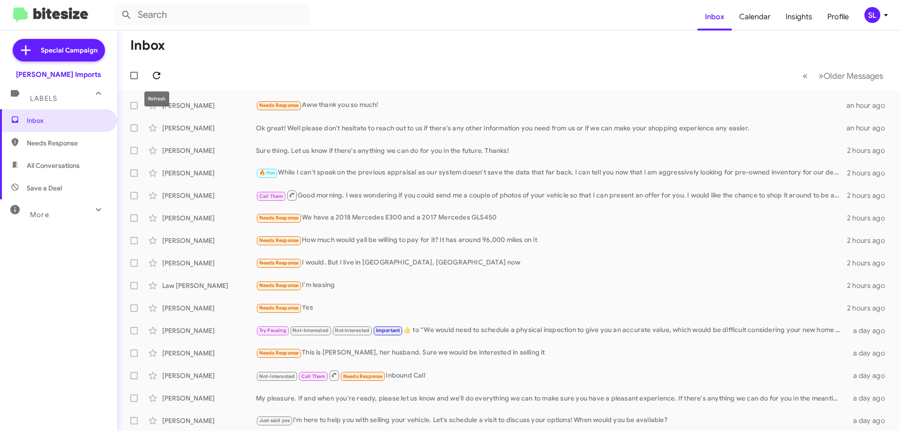
click at [156, 73] on icon at bounding box center [157, 76] width 8 height 8
click at [358, 106] on div "Needs Response Aww thank you so much!" at bounding box center [555, 105] width 599 height 11
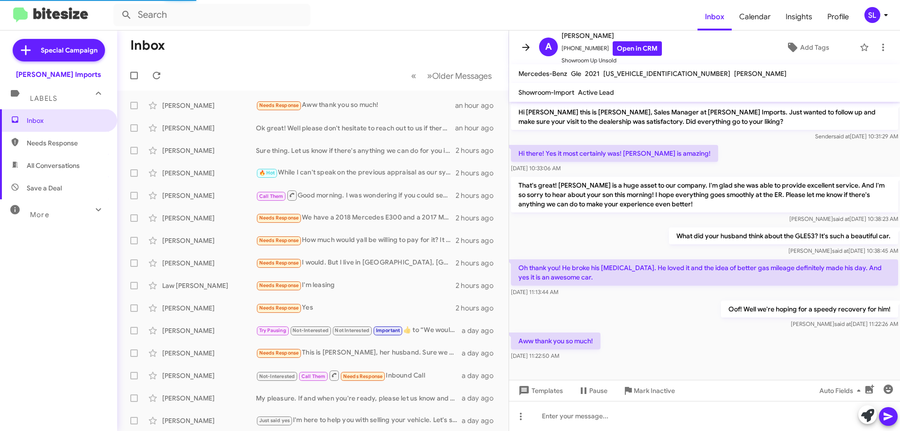
click at [529, 50] on icon at bounding box center [526, 47] width 11 height 11
